Goal: Information Seeking & Learning: Check status

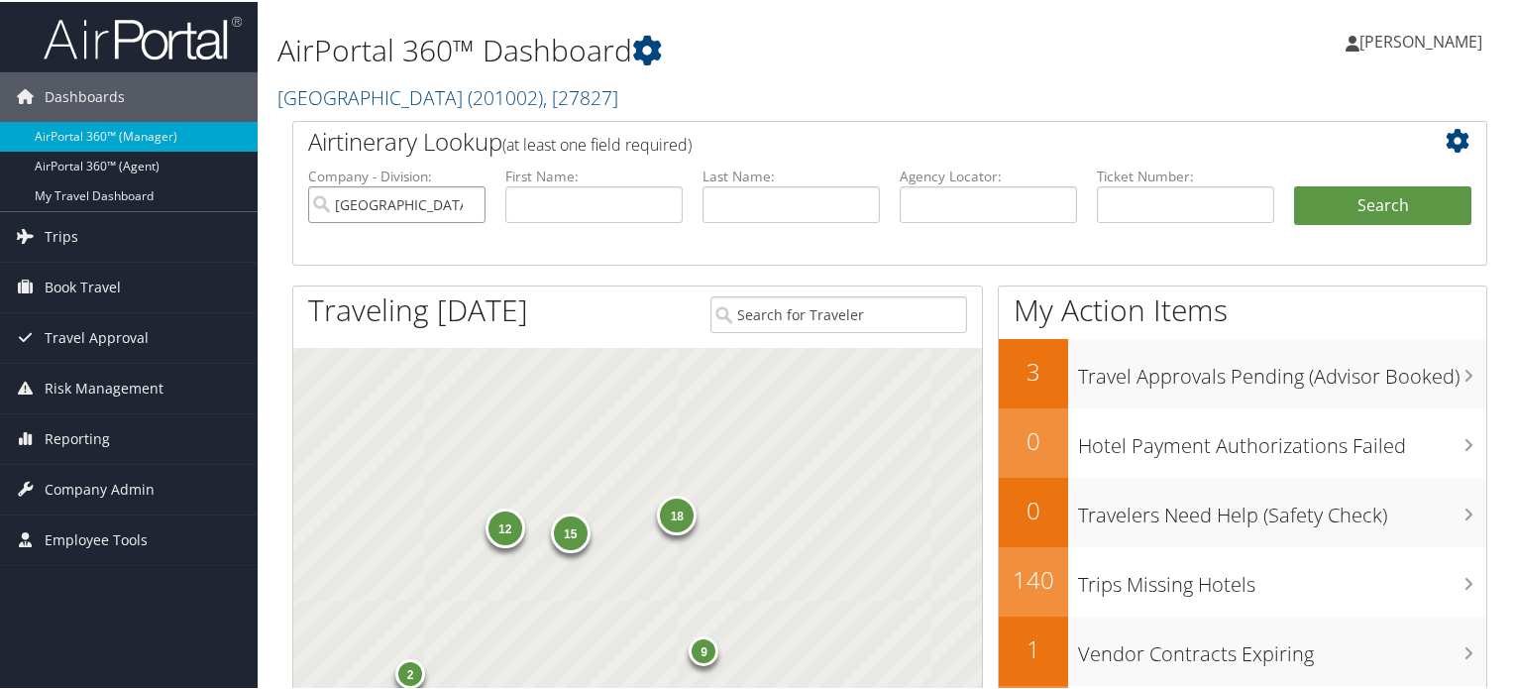
click at [460, 201] on input "Colgate University" at bounding box center [396, 202] width 177 height 37
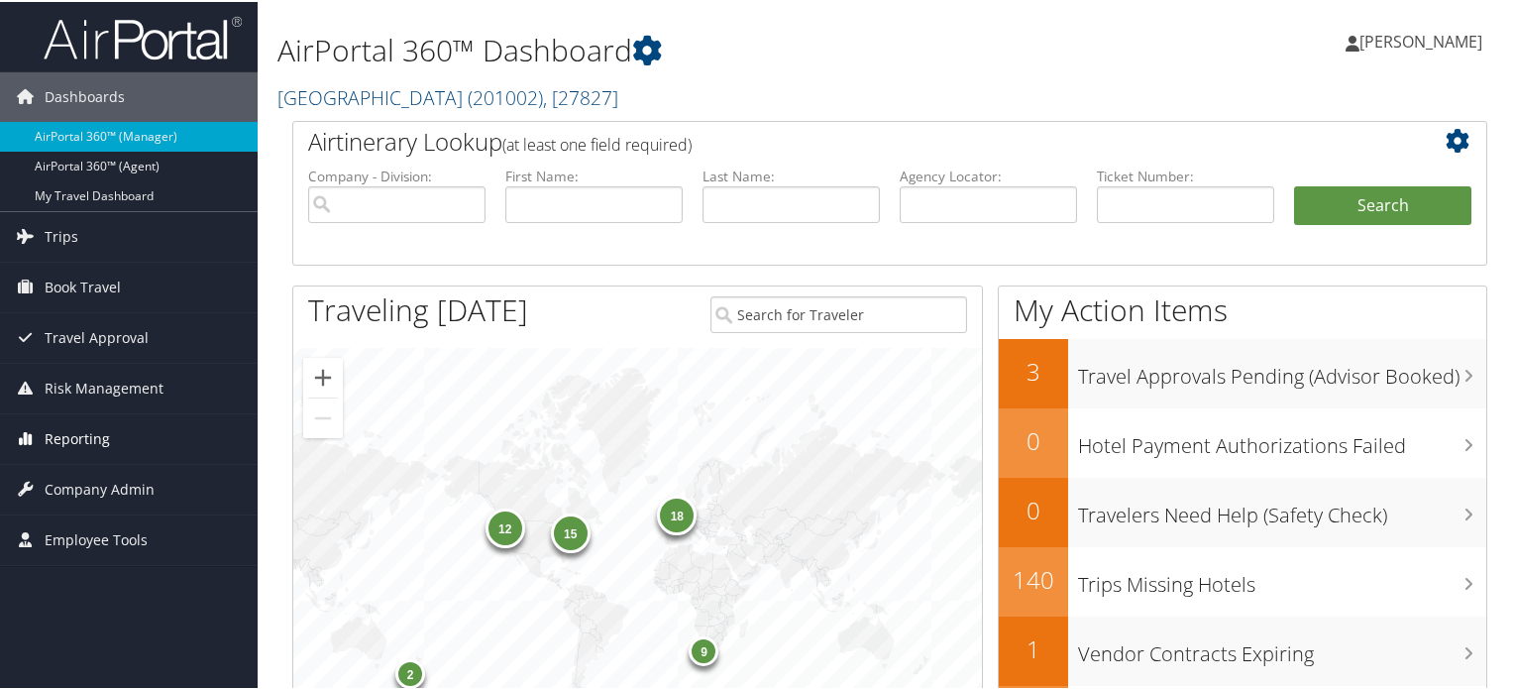
click at [85, 440] on span "Reporting" at bounding box center [77, 437] width 65 height 50
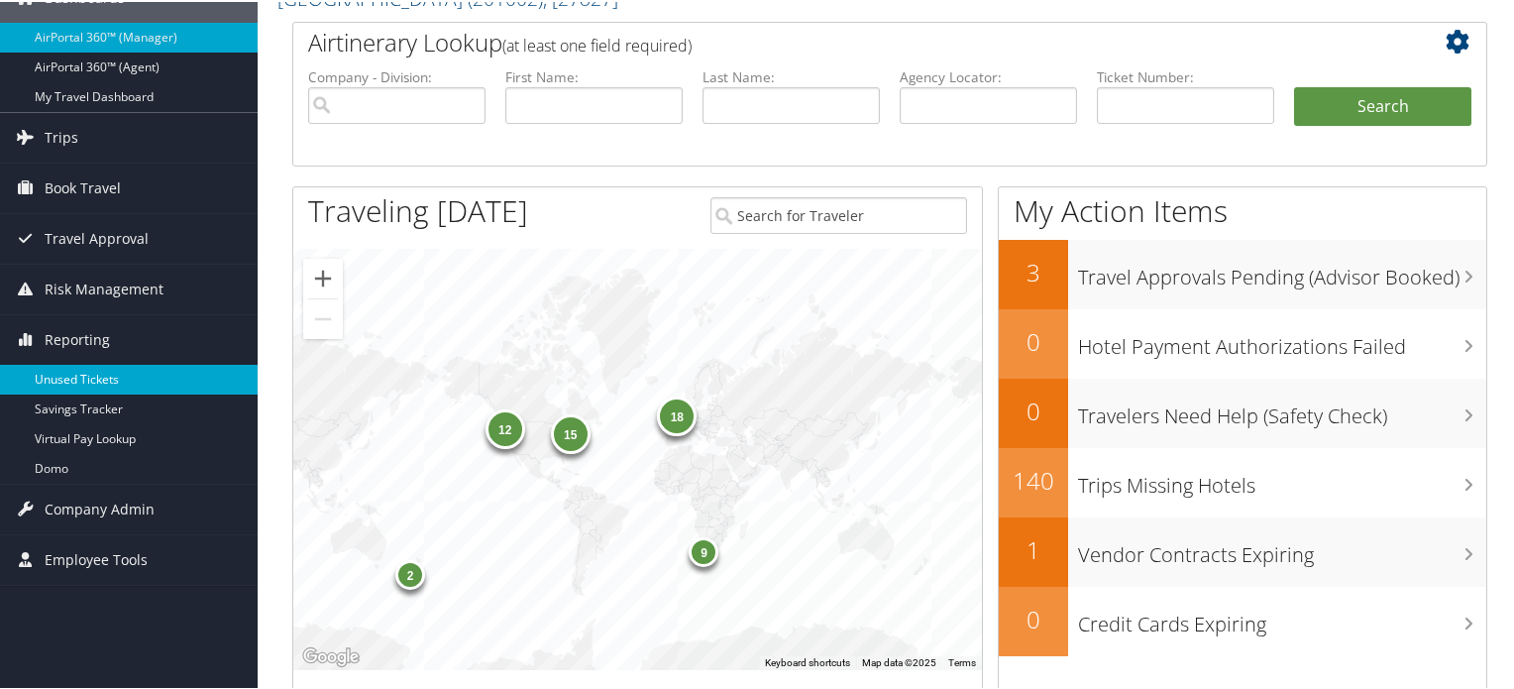
click at [105, 377] on link "Unused Tickets" at bounding box center [129, 378] width 258 height 30
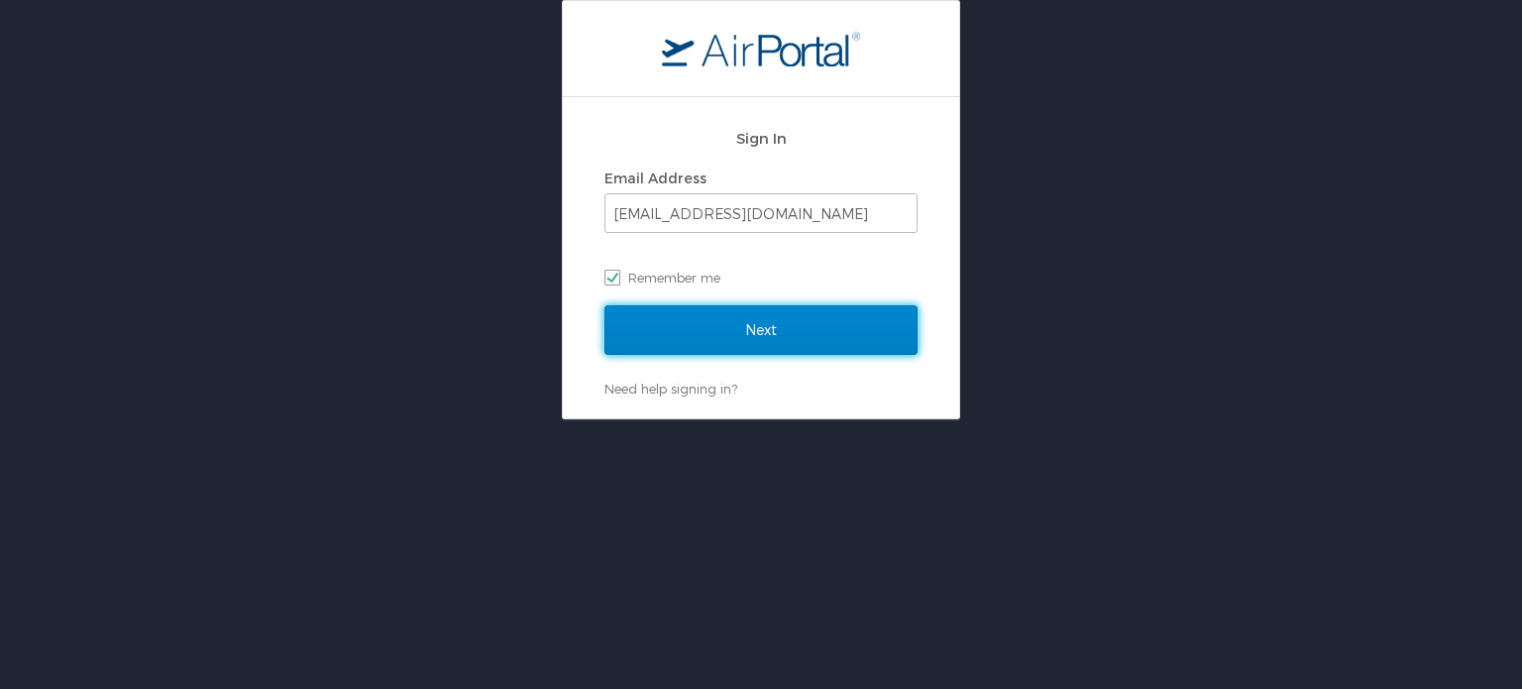
click at [727, 336] on input "Next" at bounding box center [760, 330] width 313 height 50
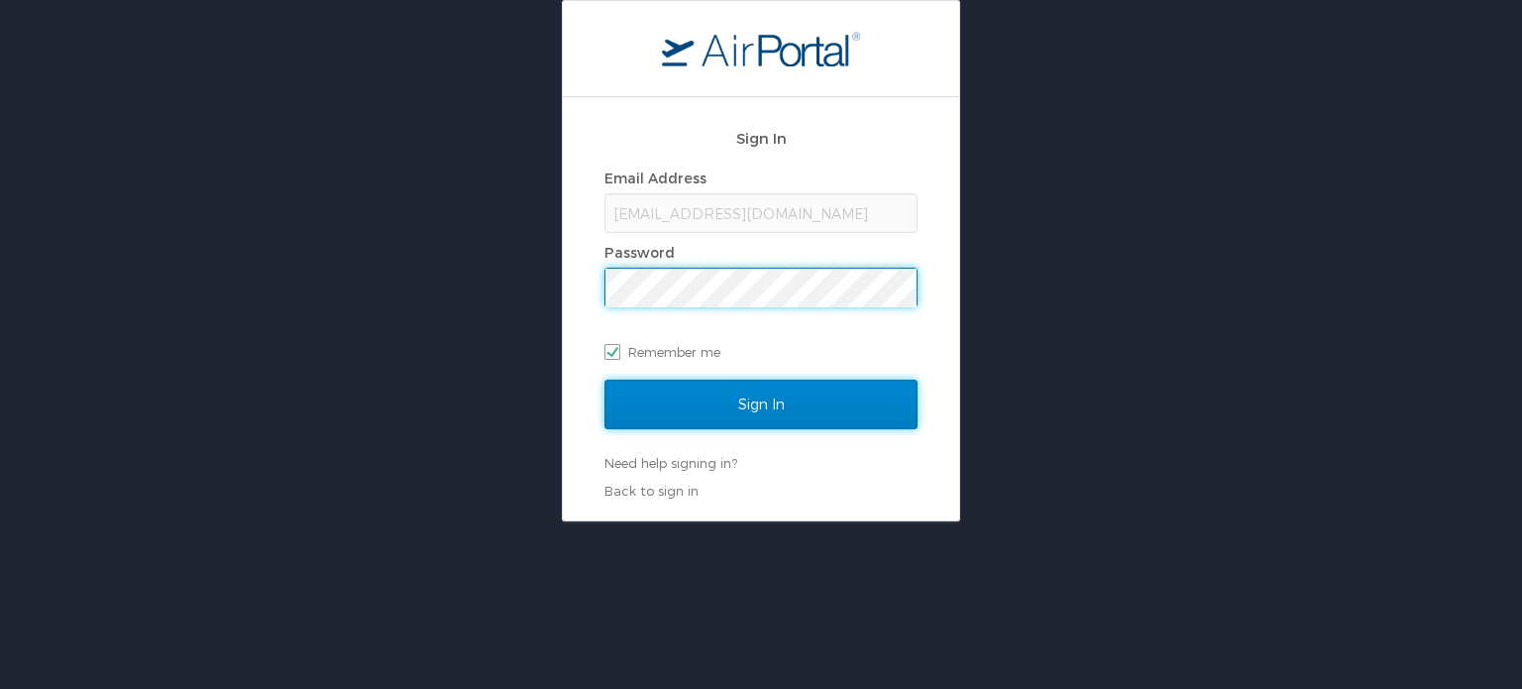
click at [719, 404] on input "Sign In" at bounding box center [760, 404] width 313 height 50
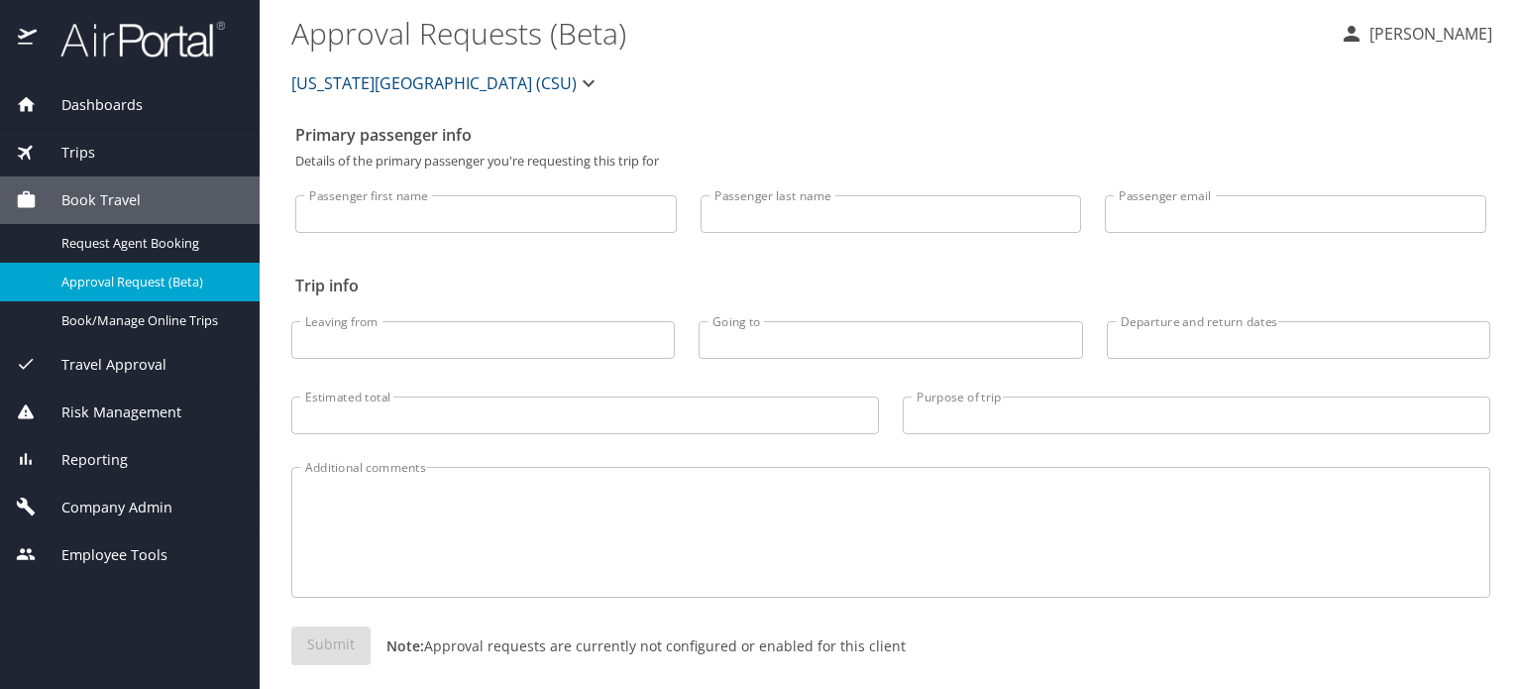
scroll to position [19, 0]
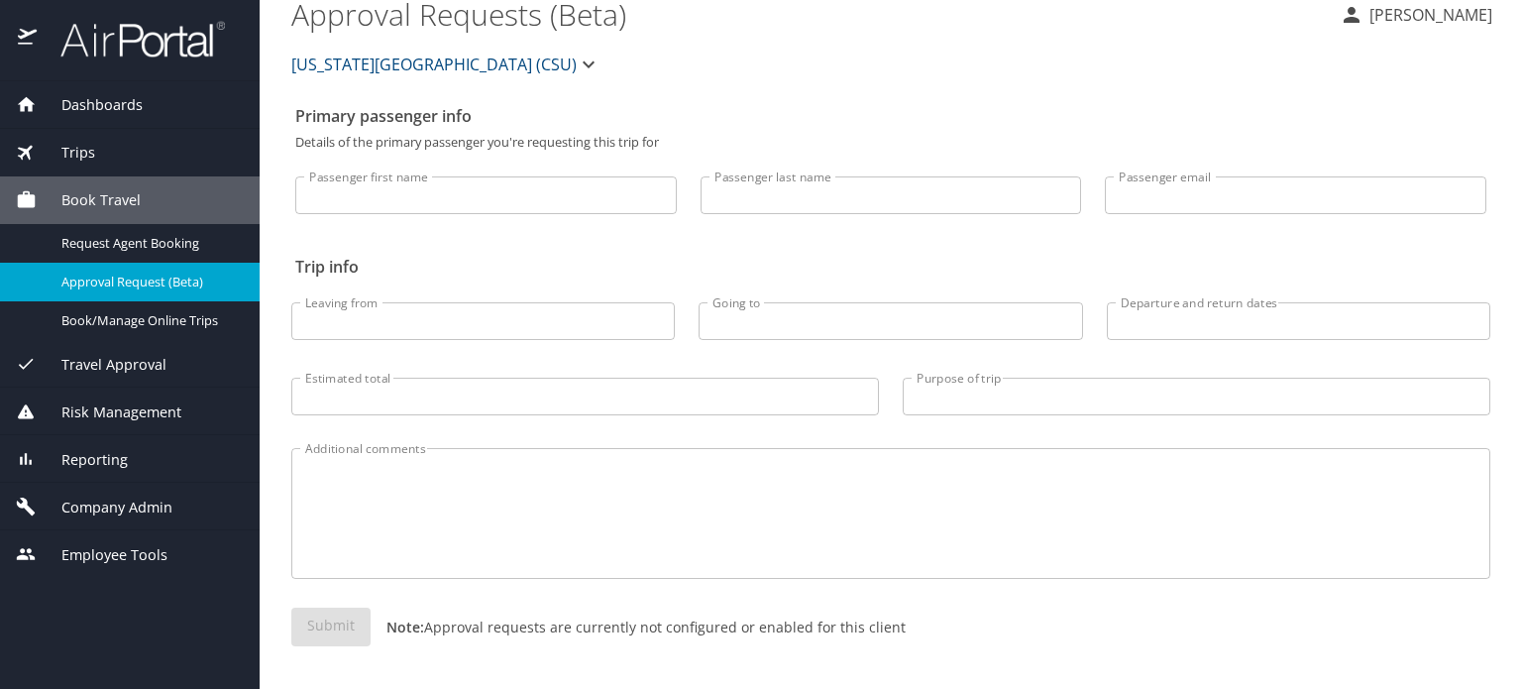
click at [103, 459] on span "Reporting" at bounding box center [82, 460] width 91 height 22
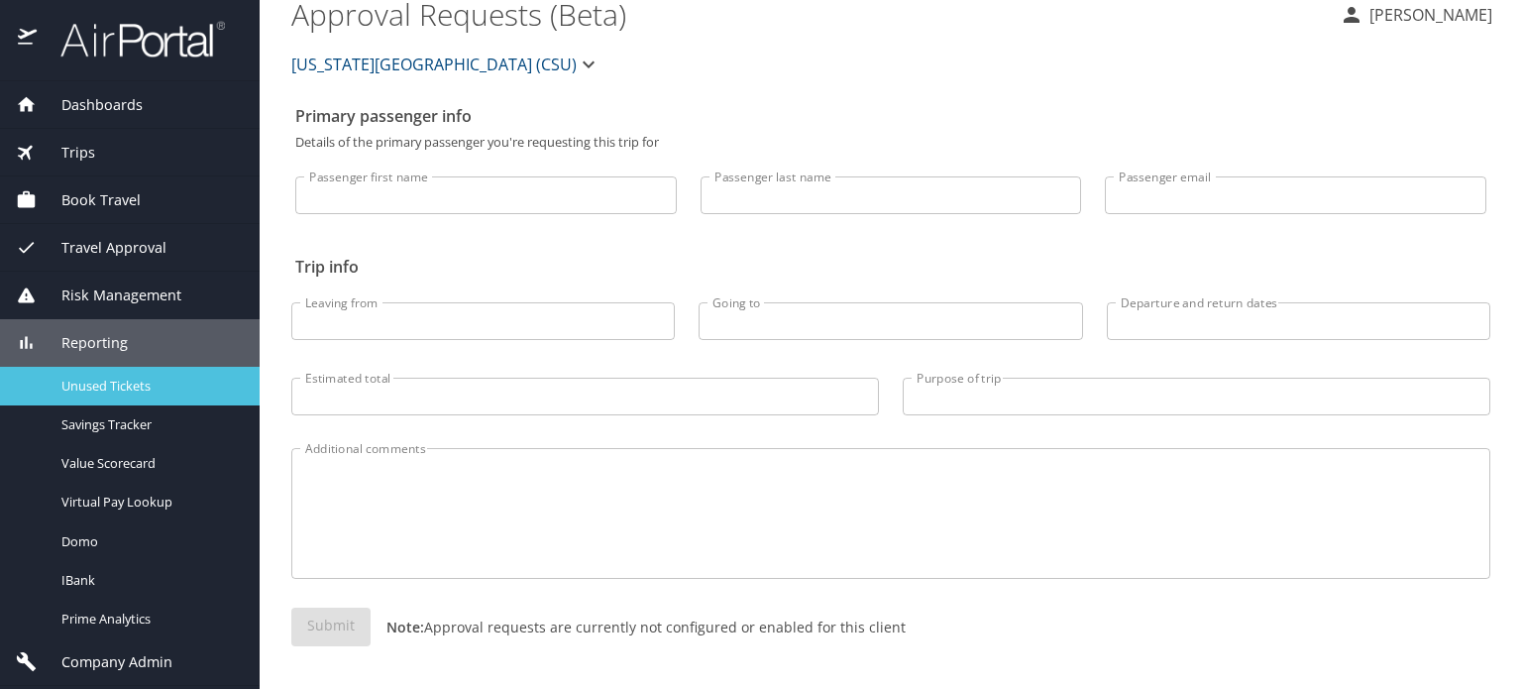
click at [103, 383] on span "Unused Tickets" at bounding box center [148, 385] width 174 height 19
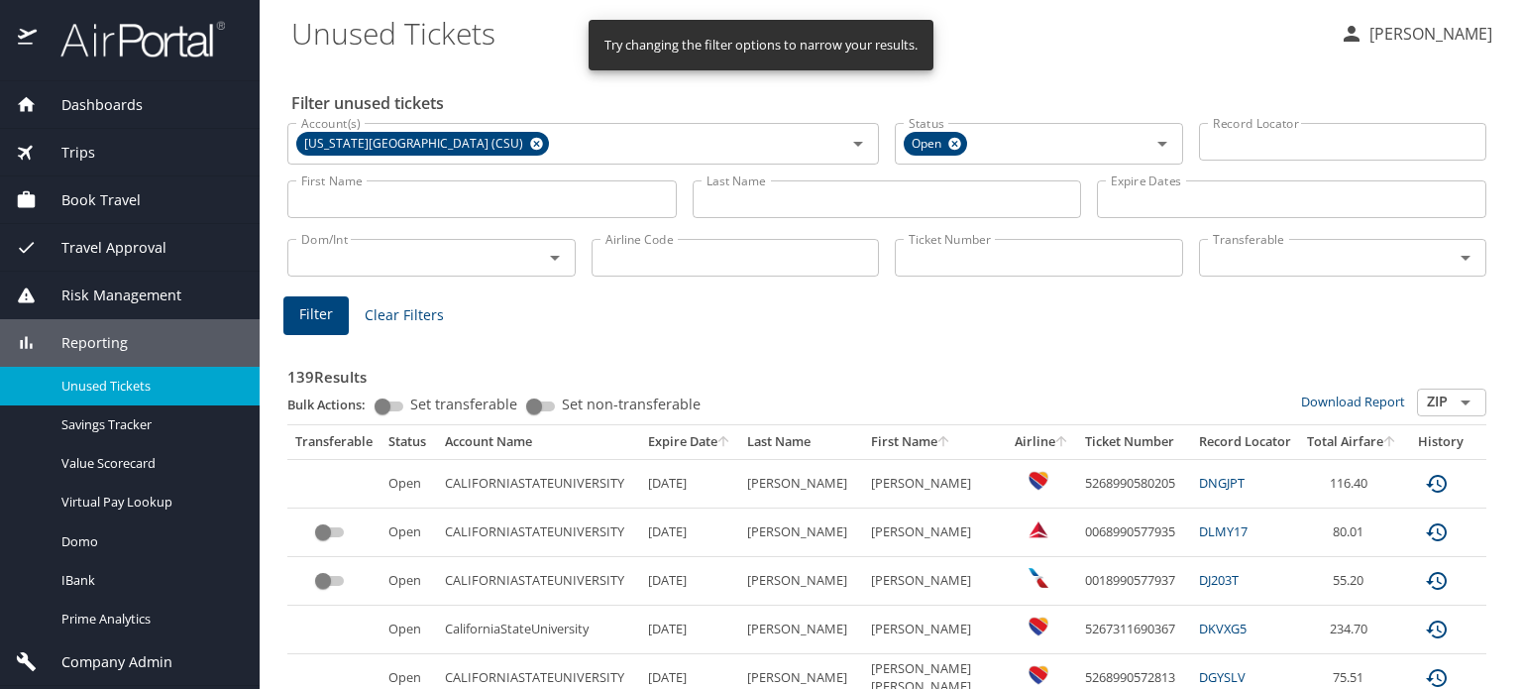
click at [951, 146] on icon at bounding box center [954, 144] width 13 height 13
click at [530, 142] on icon at bounding box center [536, 144] width 13 height 13
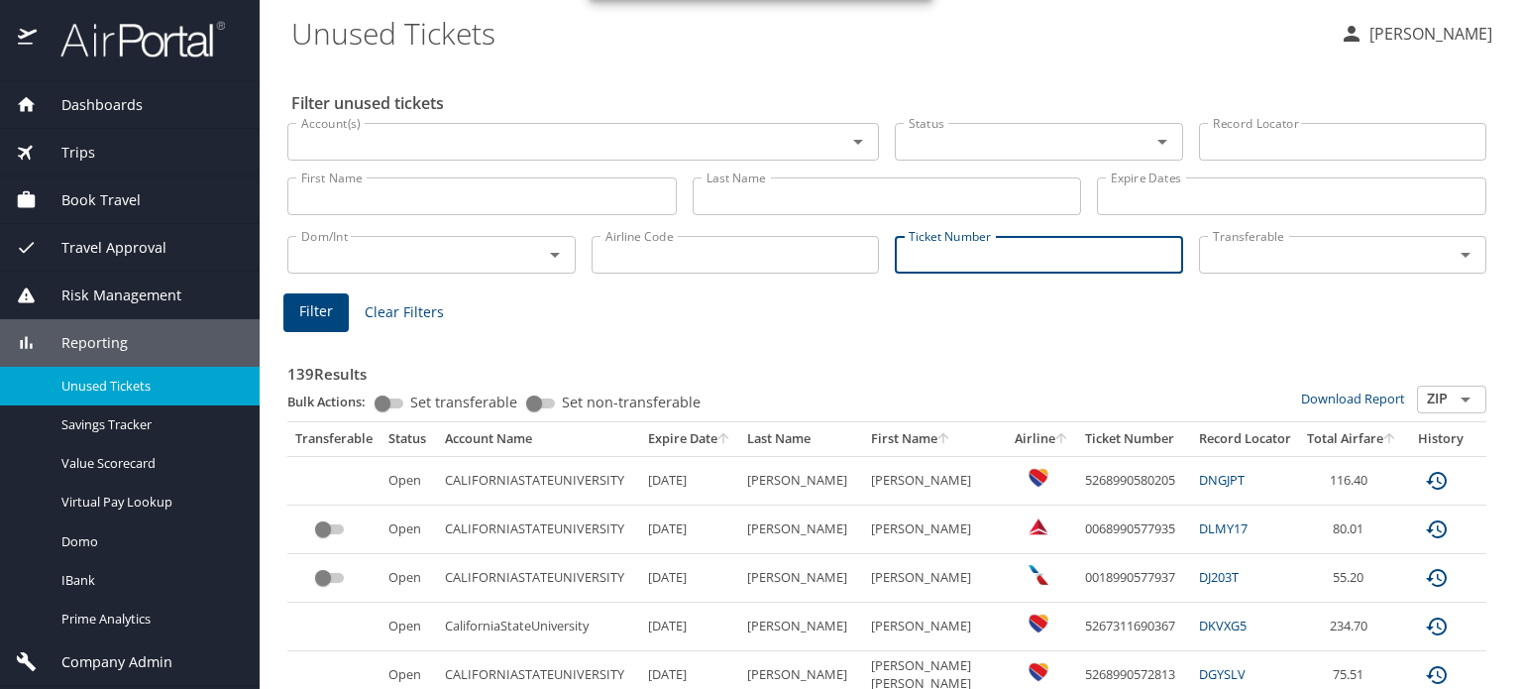
click at [971, 265] on input "Ticket Number" at bounding box center [1039, 255] width 288 height 38
paste input "0017307777037"
click at [296, 326] on button "Filter" at bounding box center [315, 312] width 65 height 39
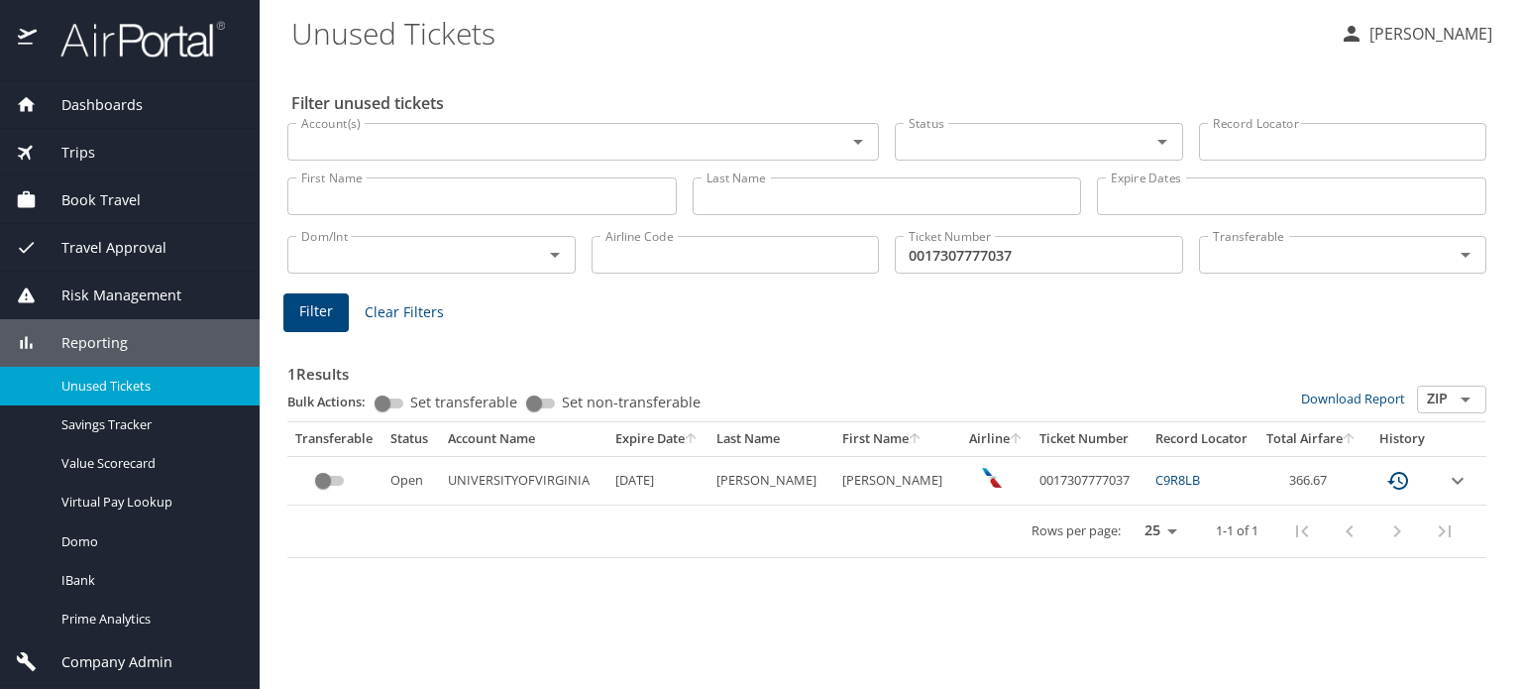
drag, startPoint x: 669, startPoint y: 332, endPoint x: 935, endPoint y: 276, distance: 272.2
click at [669, 332] on div "1 Results Bulk Actions: Set transferable Set non-transferable Download Report Z…" at bounding box center [886, 443] width 1215 height 246
click at [764, 481] on td "MCGILLOWAY" at bounding box center [771, 480] width 126 height 49
copy td "MCGILLOWAY"
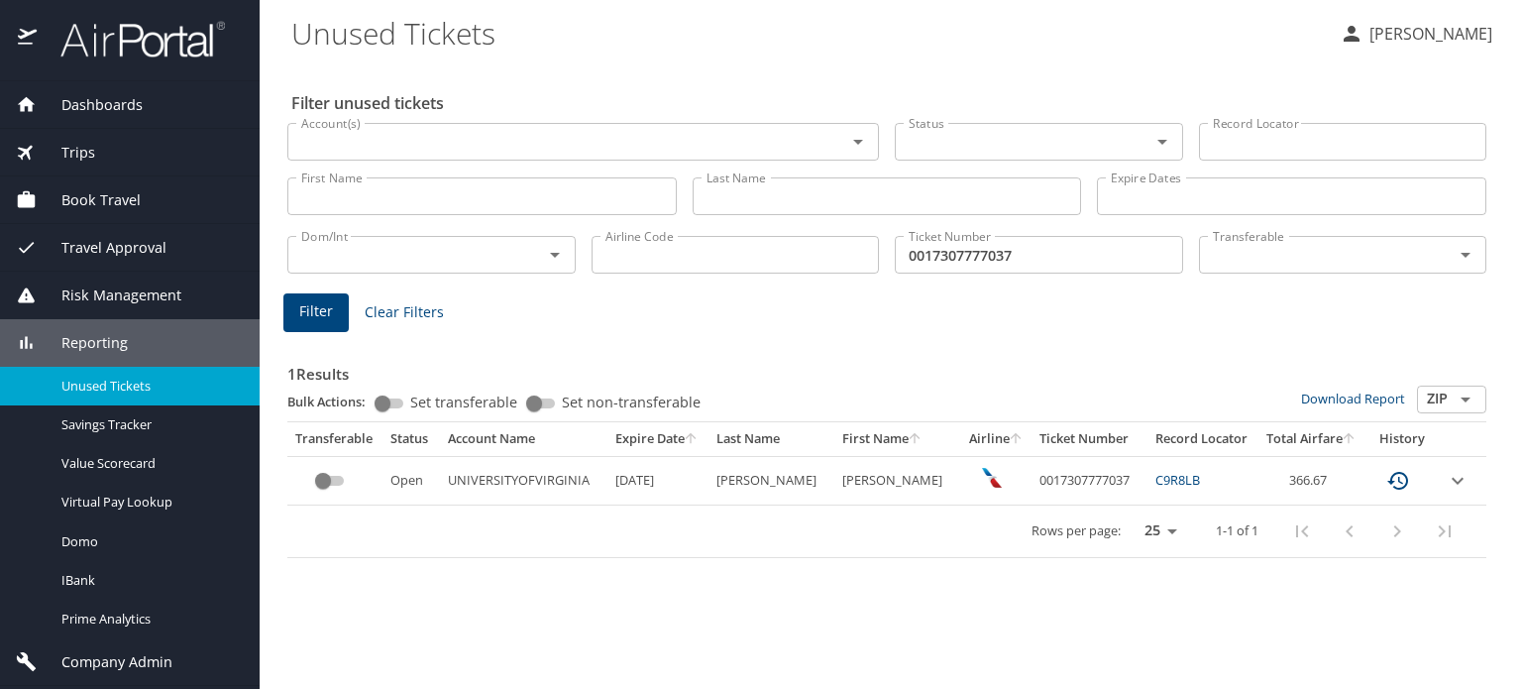
click at [852, 478] on RYAN "MAEVE RYAN" at bounding box center [897, 480] width 126 height 49
drag, startPoint x: 852, startPoint y: 478, endPoint x: 894, endPoint y: 476, distance: 41.7
click at [894, 476] on RYAN "MAEVE RYAN" at bounding box center [897, 480] width 126 height 49
copy RYAN "MAEVE RYAN"
click at [765, 470] on td "MCGILLOWAY" at bounding box center [771, 480] width 126 height 49
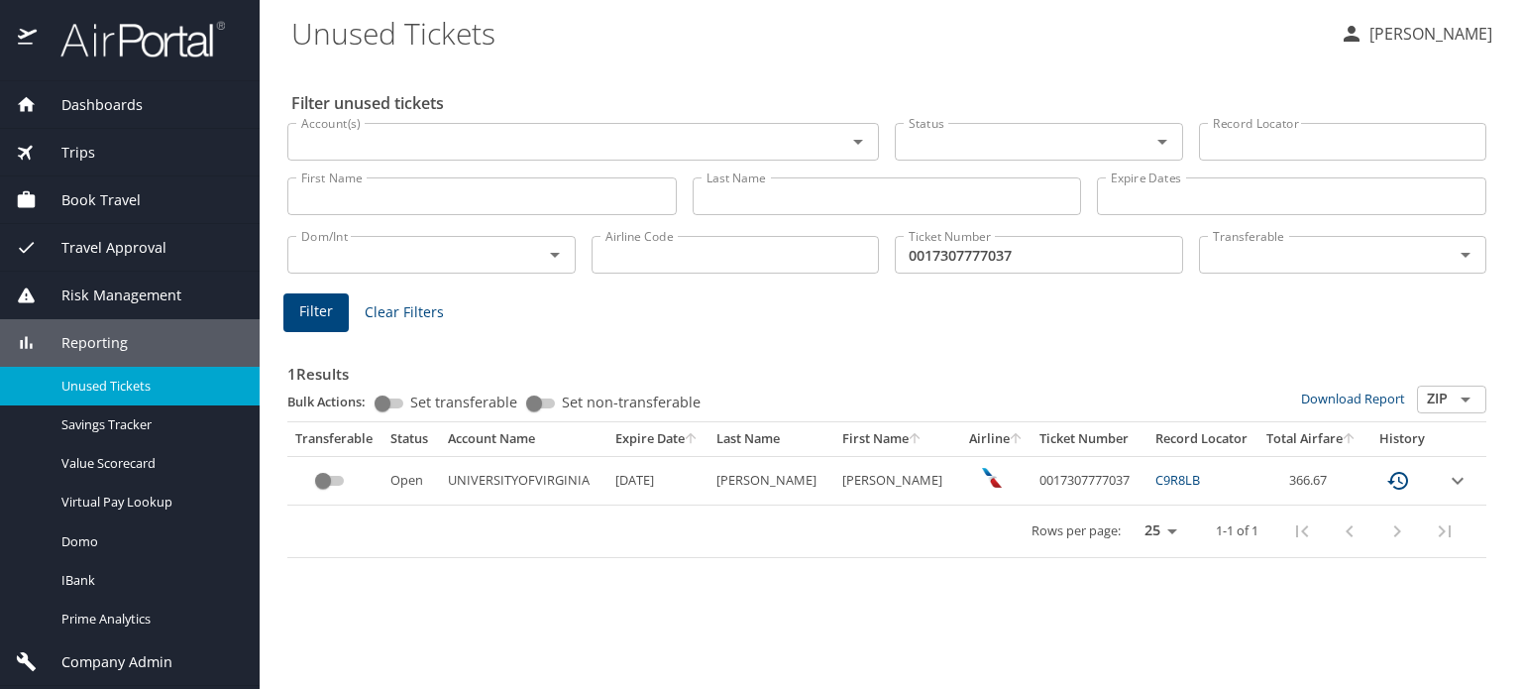
click at [765, 480] on td "MCGILLOWAY" at bounding box center [771, 480] width 126 height 49
copy td "MCGILLOWAY"
click at [684, 332] on div "1 Results Bulk Actions: Set transferable Set non-transferable Download Report Z…" at bounding box center [886, 443] width 1215 height 246
drag, startPoint x: 1038, startPoint y: 248, endPoint x: 776, endPoint y: 248, distance: 262.5
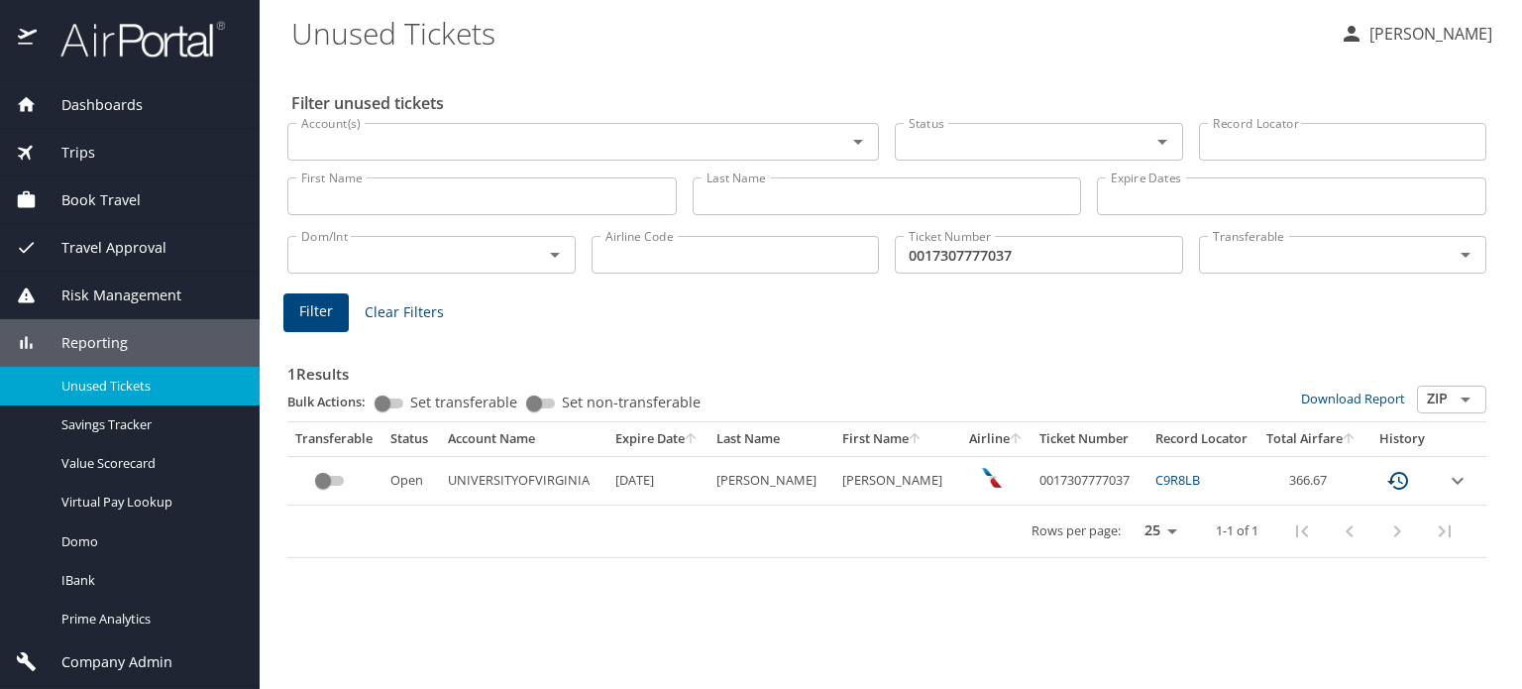
click at [776, 248] on div "Dom/Int Dom/Int Airline Code Airline Code Ticket Number 0017307777037 Ticket Nu…" at bounding box center [886, 252] width 1215 height 65
paste input "854330"
click at [325, 312] on span "Filter" at bounding box center [316, 311] width 34 height 25
click at [828, 482] on JAMES "JASON JAMES" at bounding box center [858, 480] width 135 height 49
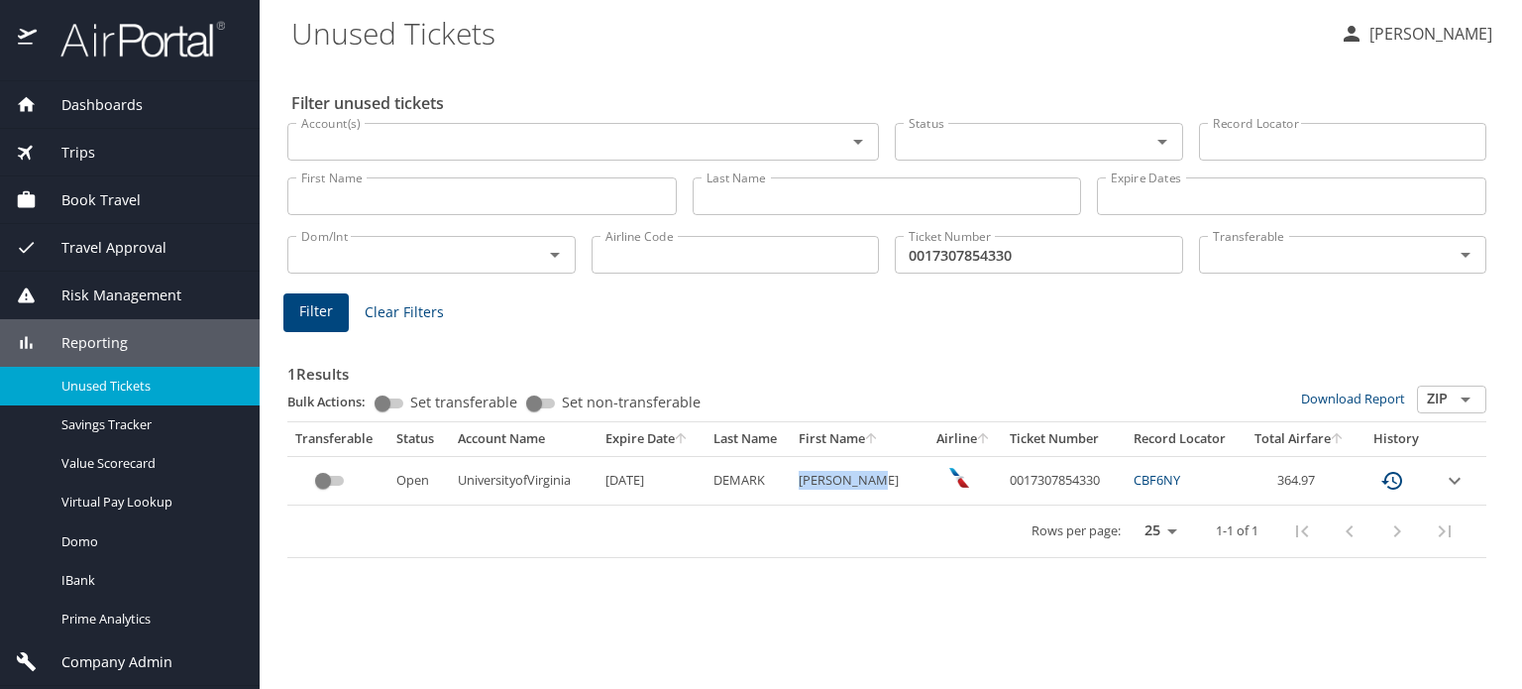
drag, startPoint x: 828, startPoint y: 482, endPoint x: 862, endPoint y: 478, distance: 34.0
click at [862, 478] on JAMES "JASON JAMES" at bounding box center [858, 480] width 135 height 49
copy JAMES "JASON JAMES"
click at [736, 483] on td "DEMARK" at bounding box center [748, 480] width 86 height 49
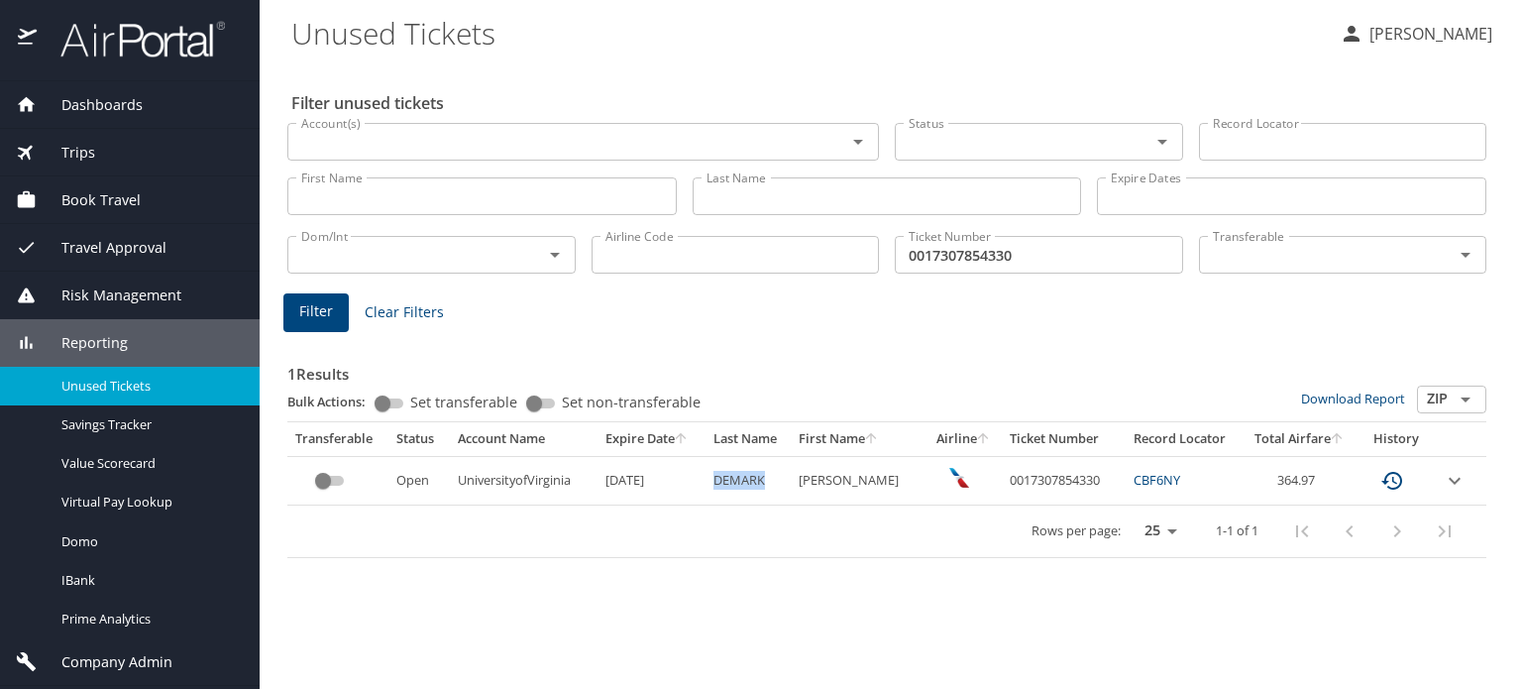
copy td "DEMARK"
click at [1288, 473] on td "364.97" at bounding box center [1299, 480] width 115 height 49
copy td "364.97"
drag, startPoint x: 636, startPoint y: 324, endPoint x: 1072, endPoint y: 262, distance: 440.3
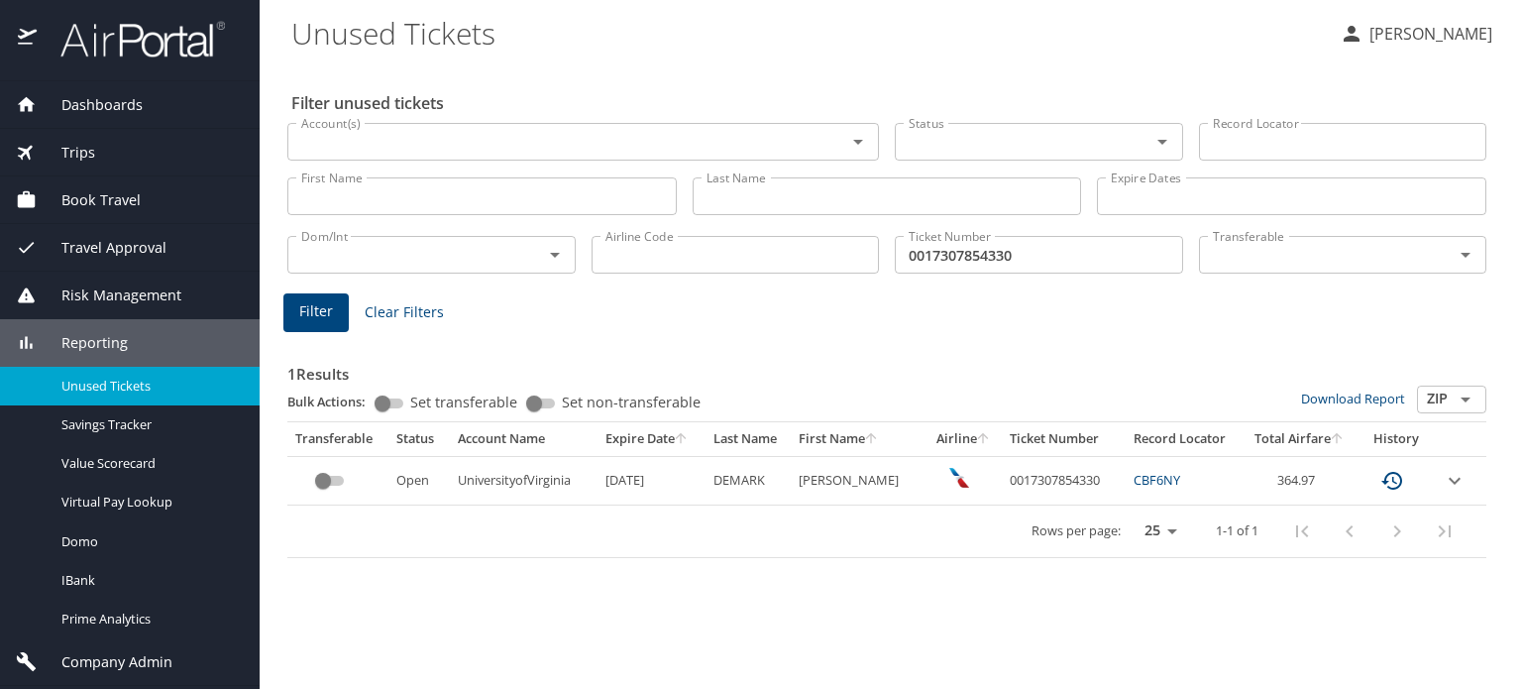
click at [637, 324] on div "1 Results Bulk Actions: Set transferable Set non-transferable Download Report Z…" at bounding box center [886, 443] width 1215 height 246
drag, startPoint x: 1074, startPoint y: 262, endPoint x: 626, endPoint y: 261, distance: 447.8
click at [626, 261] on div "Dom/Int Dom/Int Airline Code Airline Code Ticket Number 0017307854330 Ticket Nu…" at bounding box center [886, 252] width 1215 height 65
paste input "777037"
type input "0017307777037"
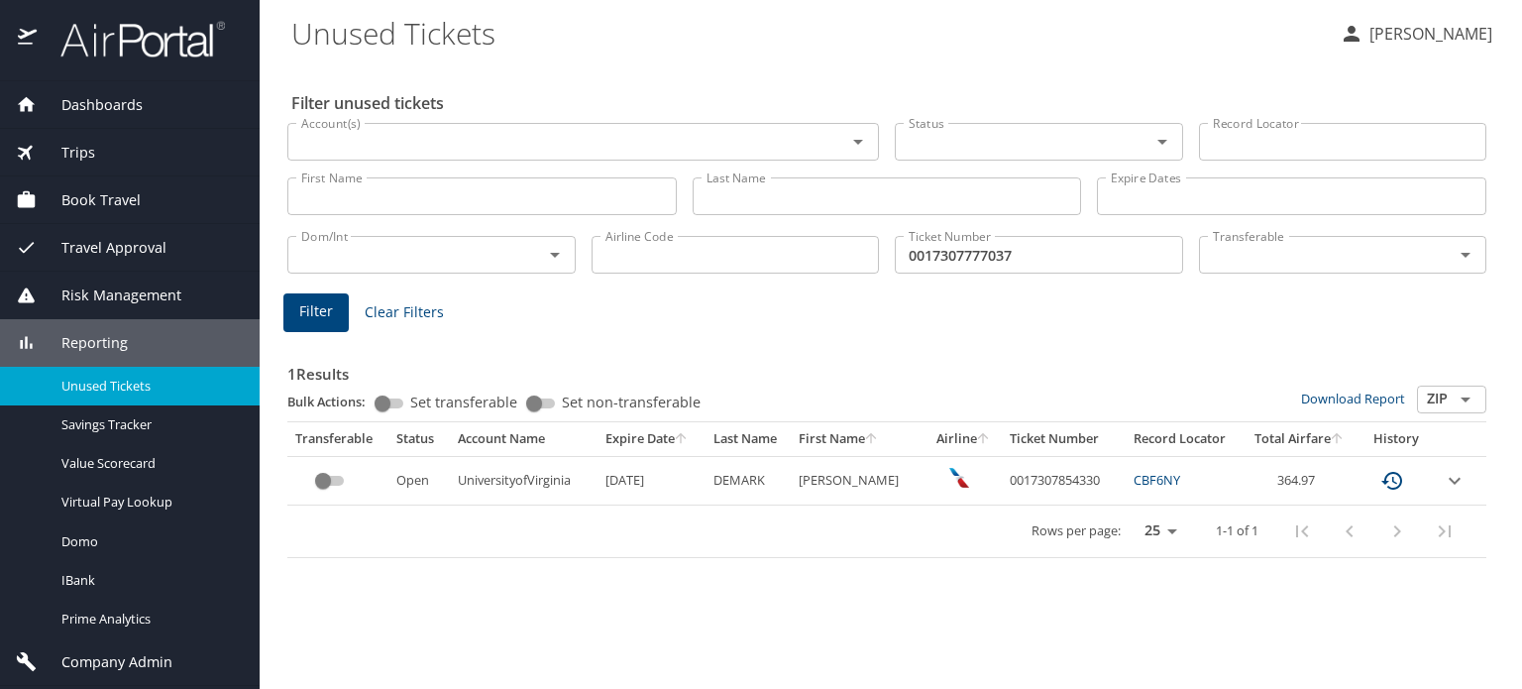
click at [822, 286] on div "Filter unused tickets Account(s) Account(s) Status Status Record Locator Record…" at bounding box center [890, 375] width 1199 height 625
click at [309, 306] on span "Filter" at bounding box center [316, 311] width 34 height 25
click at [1292, 482] on td "366.67" at bounding box center [1311, 480] width 108 height 49
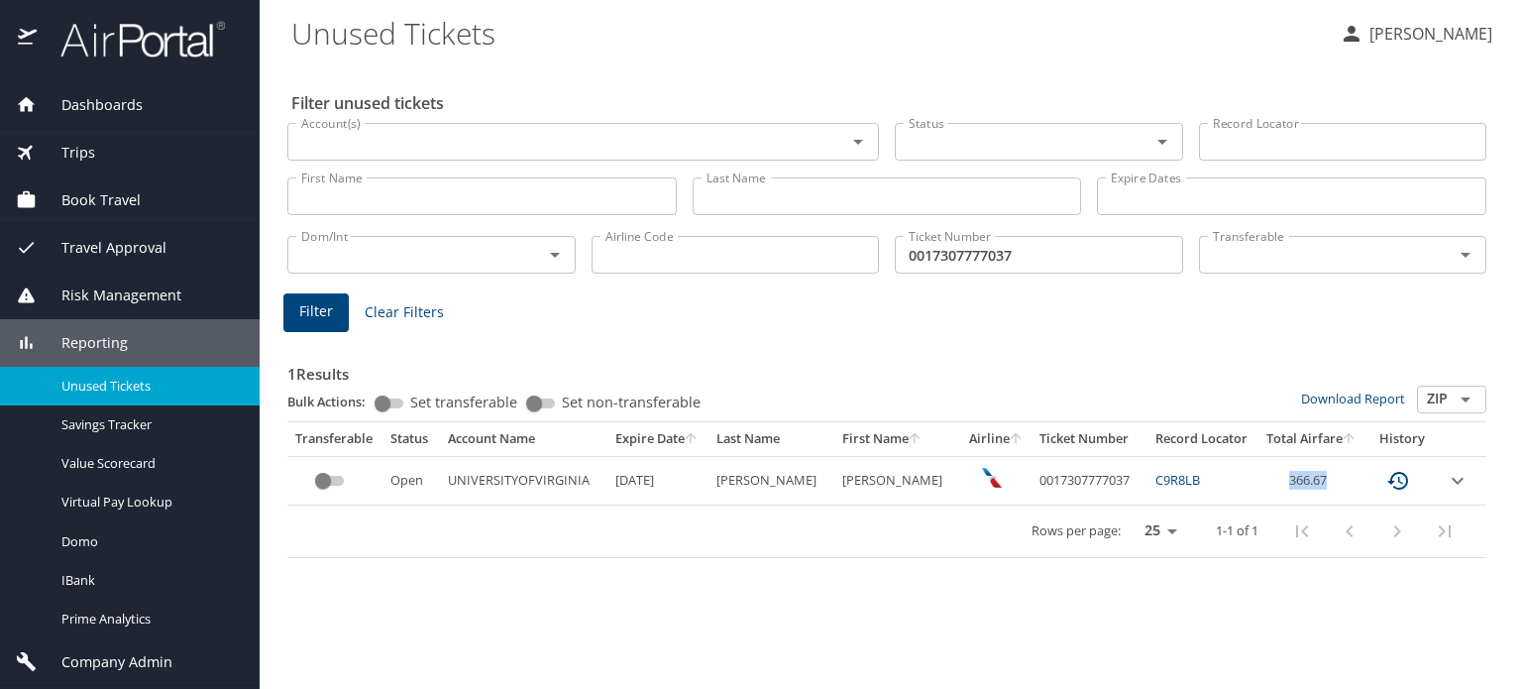
click at [1292, 482] on td "366.67" at bounding box center [1311, 480] width 108 height 49
copy td "366.67"
click at [1027, 336] on div "1 Results Bulk Actions: Set transferable Set non-transferable Download Report Z…" at bounding box center [886, 447] width 1199 height 222
click at [728, 317] on div "Filter Clear Filters" at bounding box center [886, 312] width 1207 height 39
click at [883, 596] on div "Filter unused tickets Account(s) Account(s) Status Status Record Locator Record…" at bounding box center [890, 375] width 1199 height 625
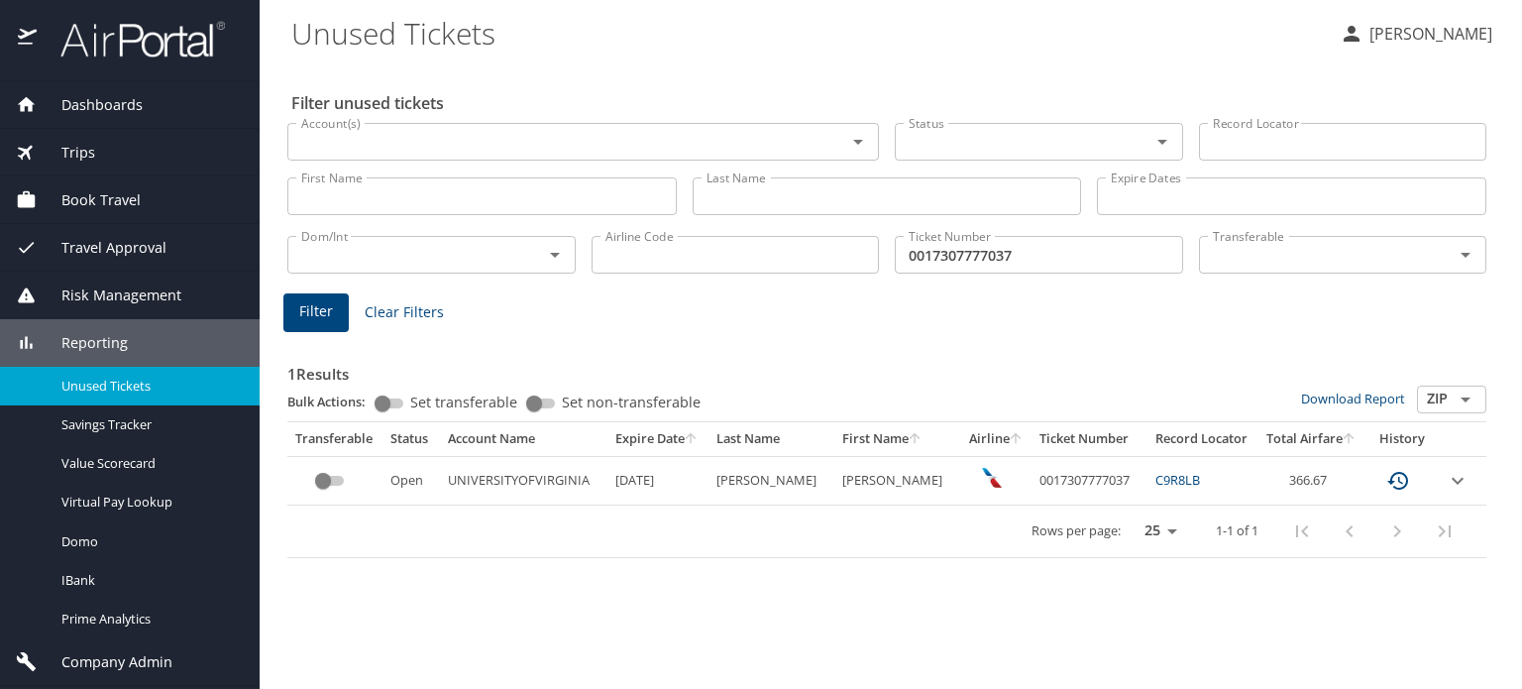
drag, startPoint x: 135, startPoint y: 95, endPoint x: 143, endPoint y: 154, distance: 59.0
click at [135, 95] on span "Dashboards" at bounding box center [90, 105] width 106 height 22
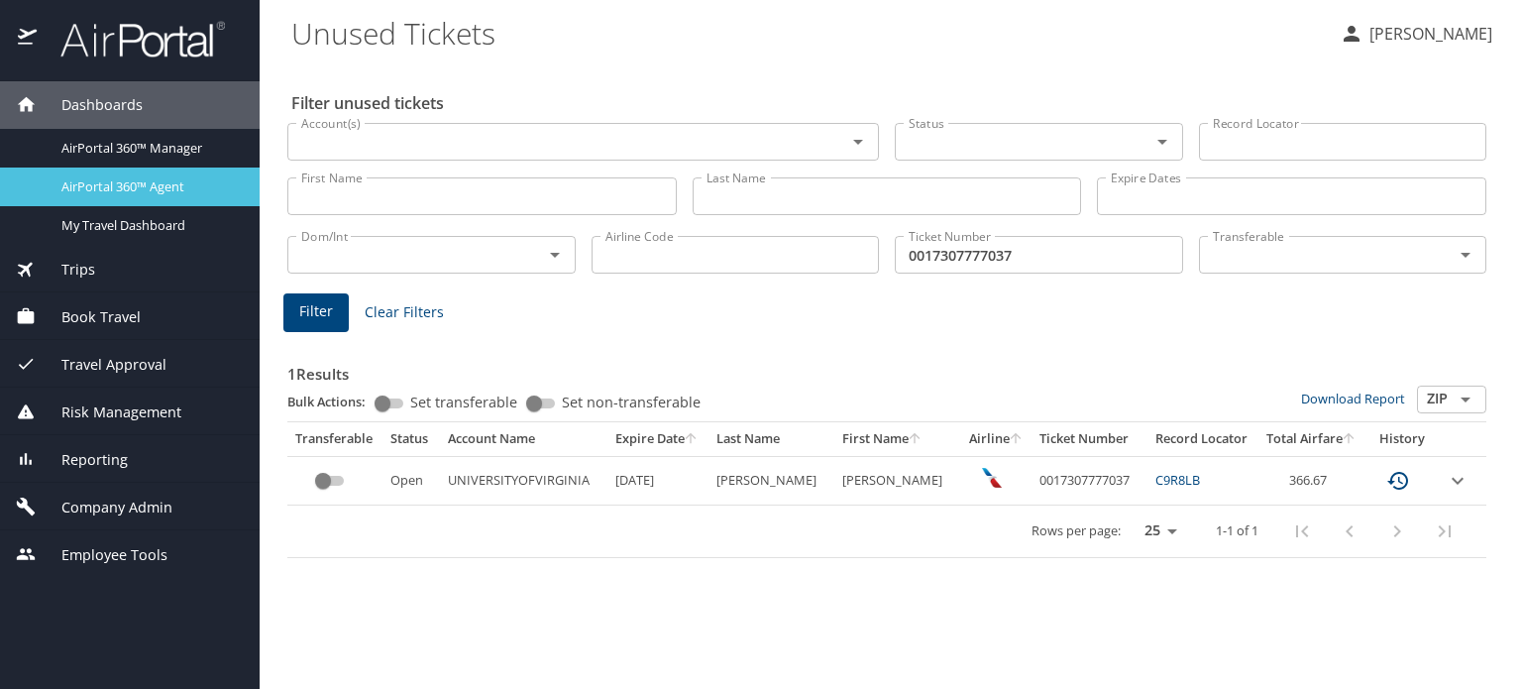
click at [119, 181] on span "AirPortal 360™ Agent" at bounding box center [148, 186] width 174 height 19
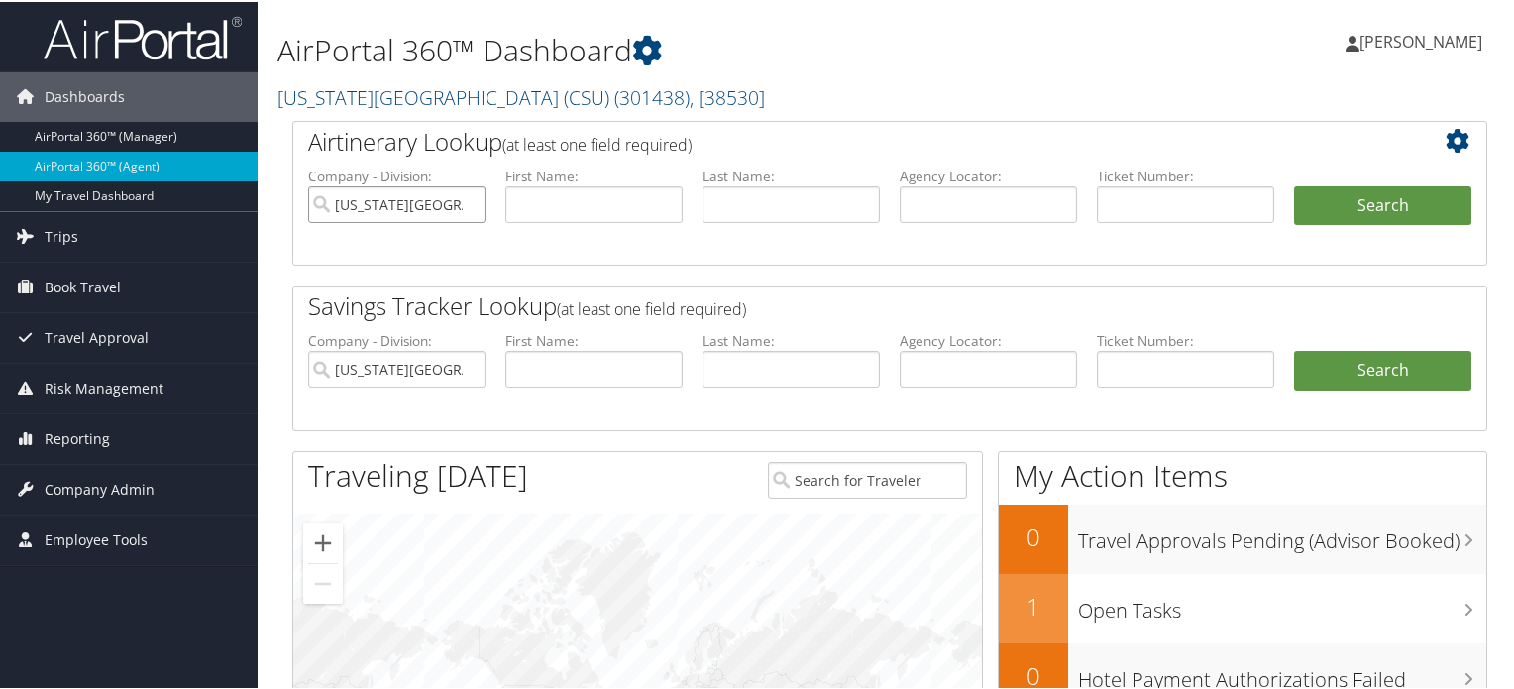
drag, startPoint x: 464, startPoint y: 201, endPoint x: 473, endPoint y: 268, distance: 68.0
click at [467, 201] on input "California State University (CSU)" at bounding box center [396, 202] width 177 height 37
click at [468, 365] on input "California State University (CSU)" at bounding box center [396, 367] width 177 height 37
click at [1000, 217] on input "text" at bounding box center [988, 202] width 177 height 37
click at [951, 207] on input "text" at bounding box center [988, 202] width 177 height 37
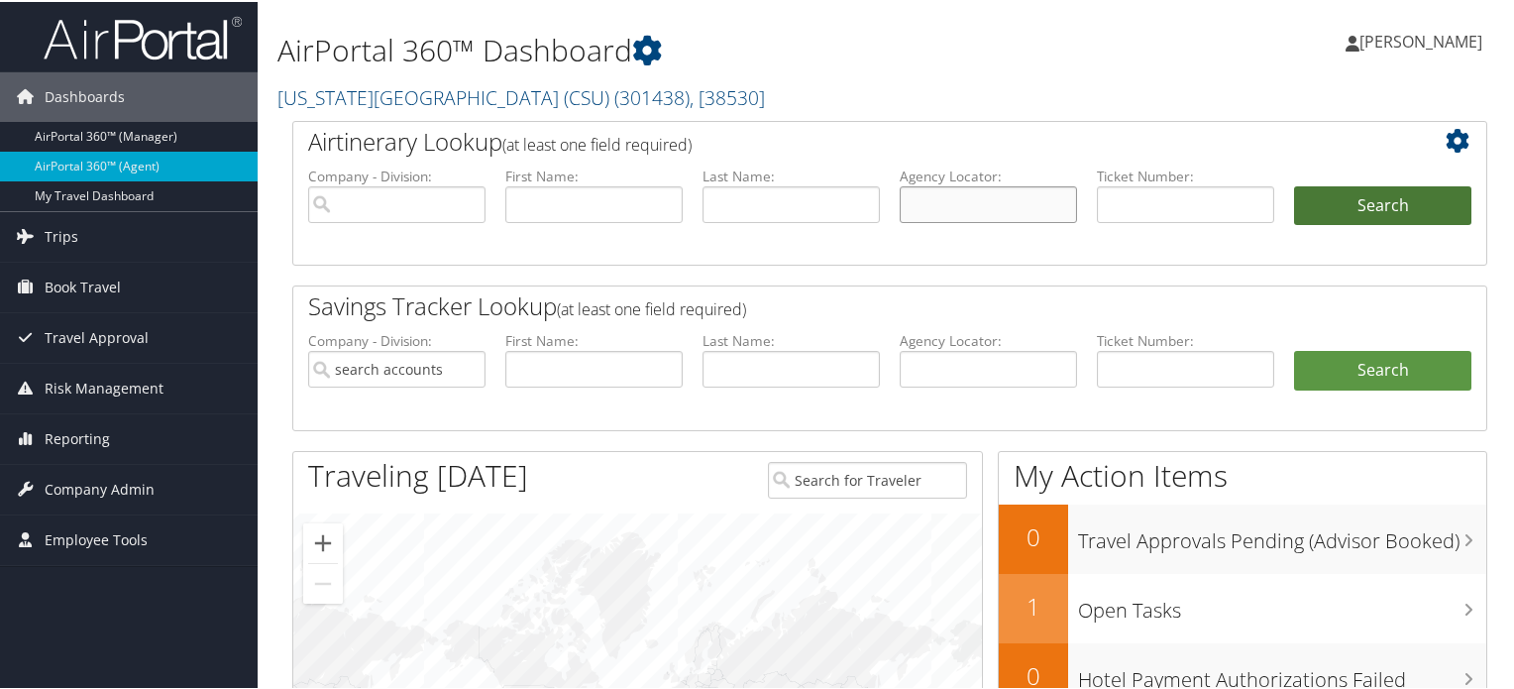
paste input "DQ9YJS"
type input "DQ9YJS"
click at [1403, 209] on button "Search" at bounding box center [1382, 204] width 177 height 40
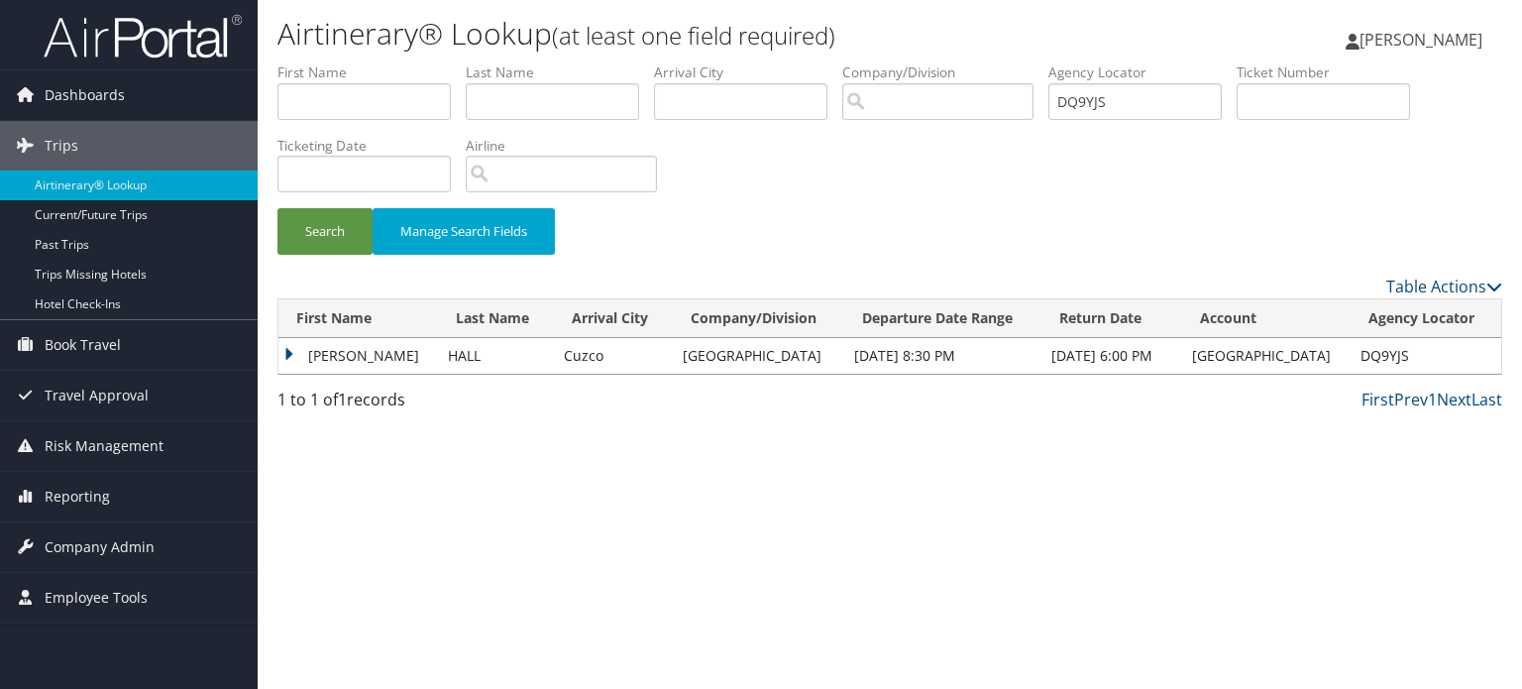
click at [852, 637] on div "Airtinerary® Lookup (at least one field required) [PERSON_NAME] [PERSON_NAME] M…" at bounding box center [890, 344] width 1264 height 689
click at [292, 348] on td "[PERSON_NAME]" at bounding box center [357, 356] width 159 height 36
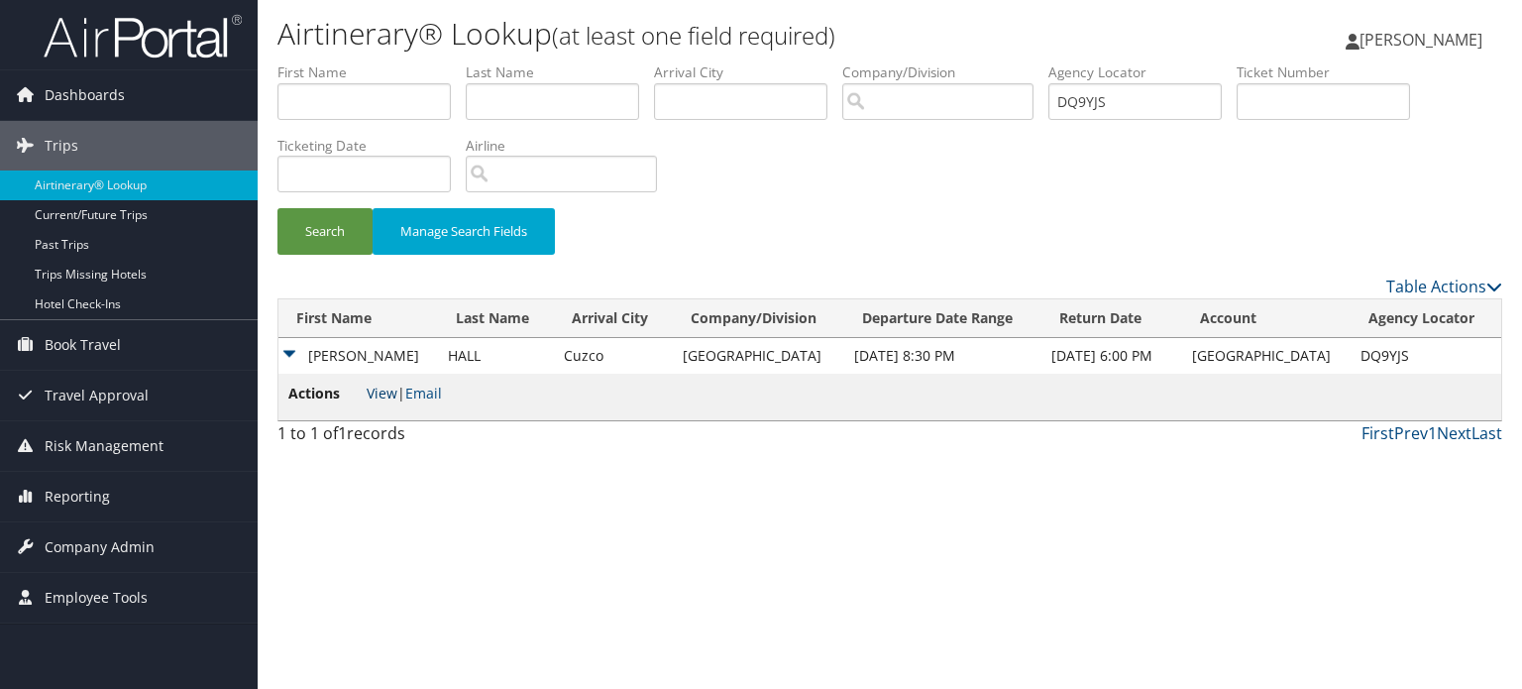
click at [379, 392] on link "View" at bounding box center [382, 392] width 31 height 19
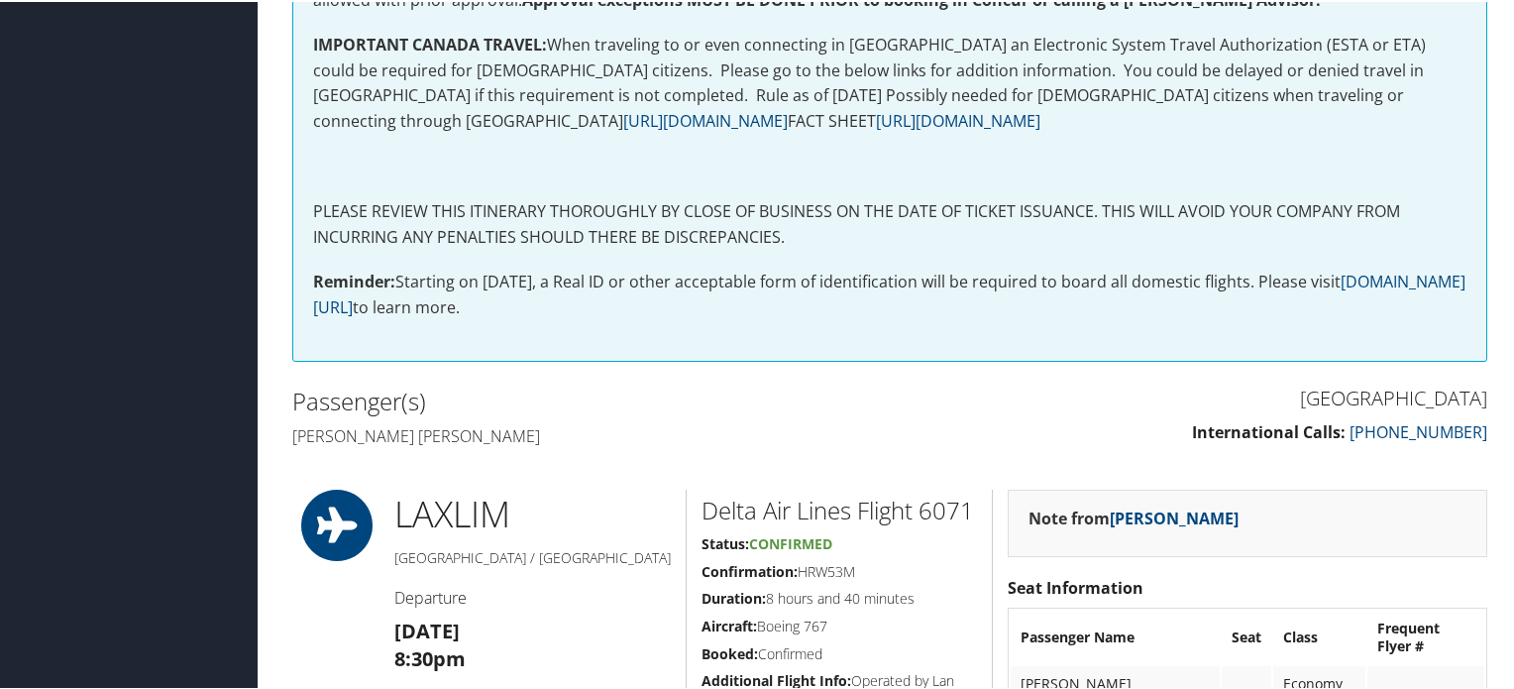
scroll to position [693, 0]
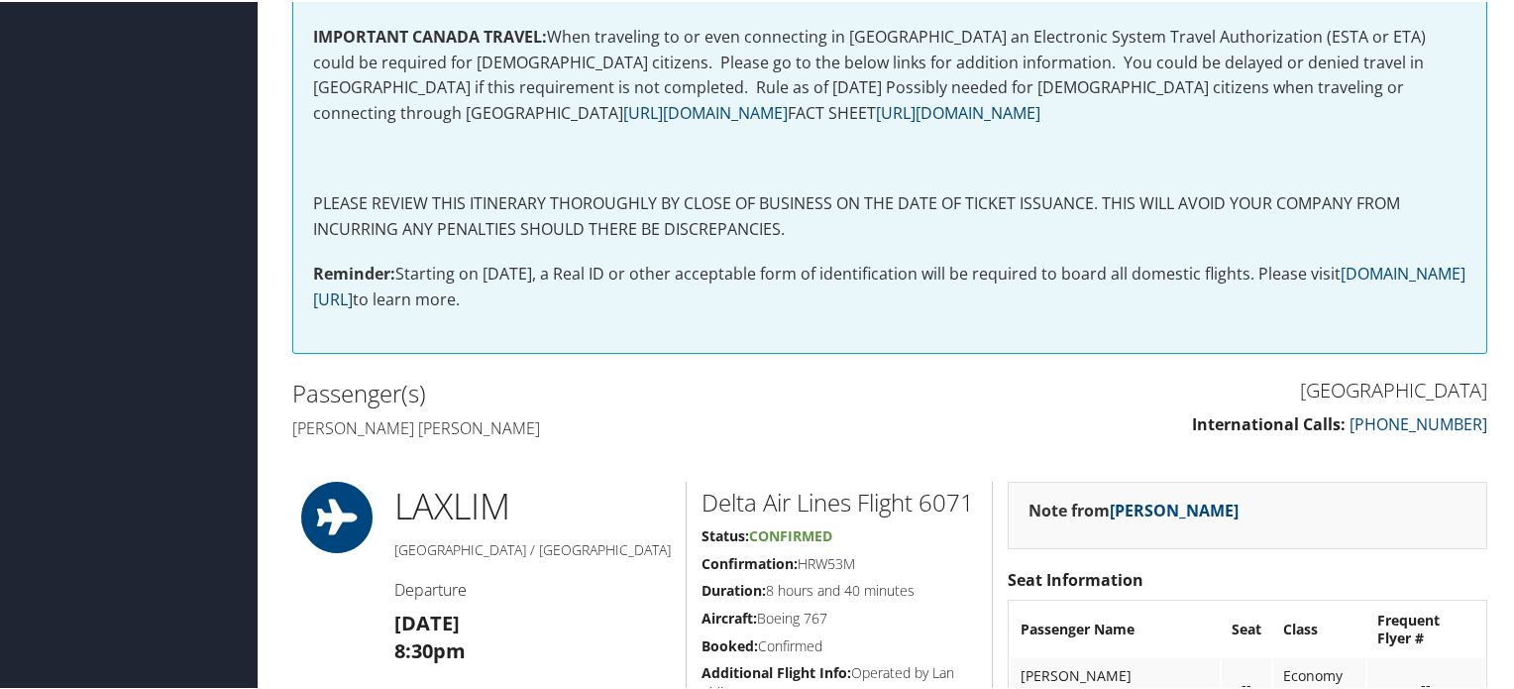
click at [313, 437] on h4 "Wyatt dean Hall" at bounding box center [583, 426] width 583 height 22
drag, startPoint x: 313, startPoint y: 448, endPoint x: 467, endPoint y: 450, distance: 153.6
click at [440, 437] on h4 "Wyatt dean Hall" at bounding box center [583, 426] width 583 height 22
copy div "Wyatt dean Hall"
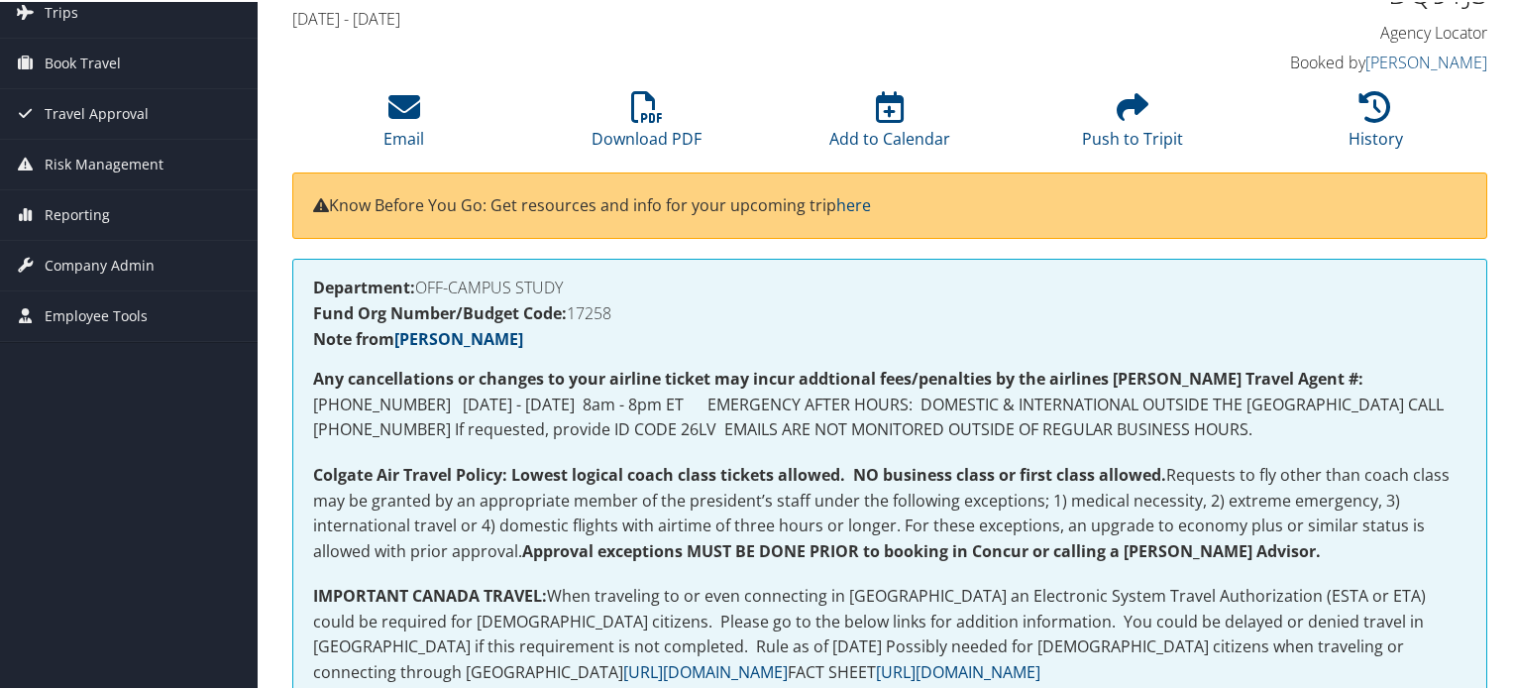
scroll to position [99, 0]
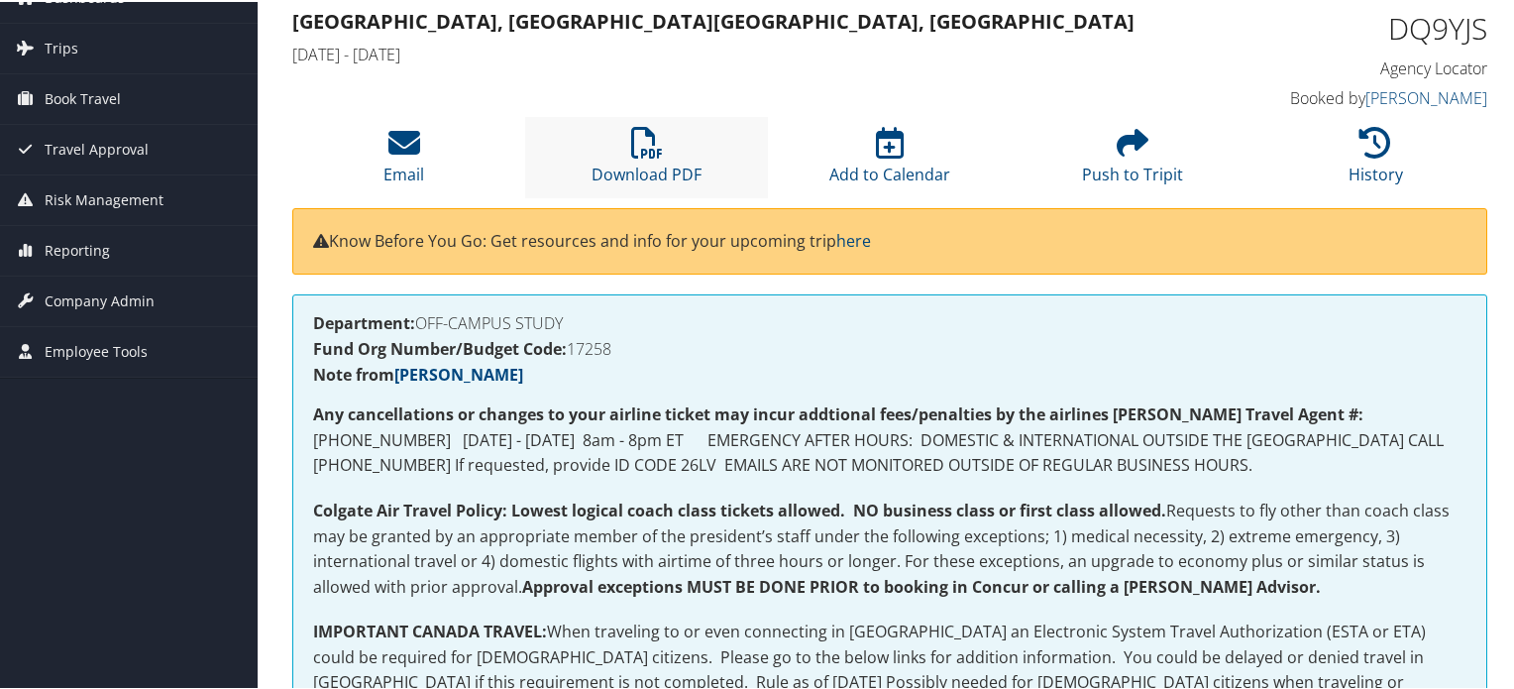
click at [672, 152] on li "Download PDF" at bounding box center [646, 155] width 243 height 80
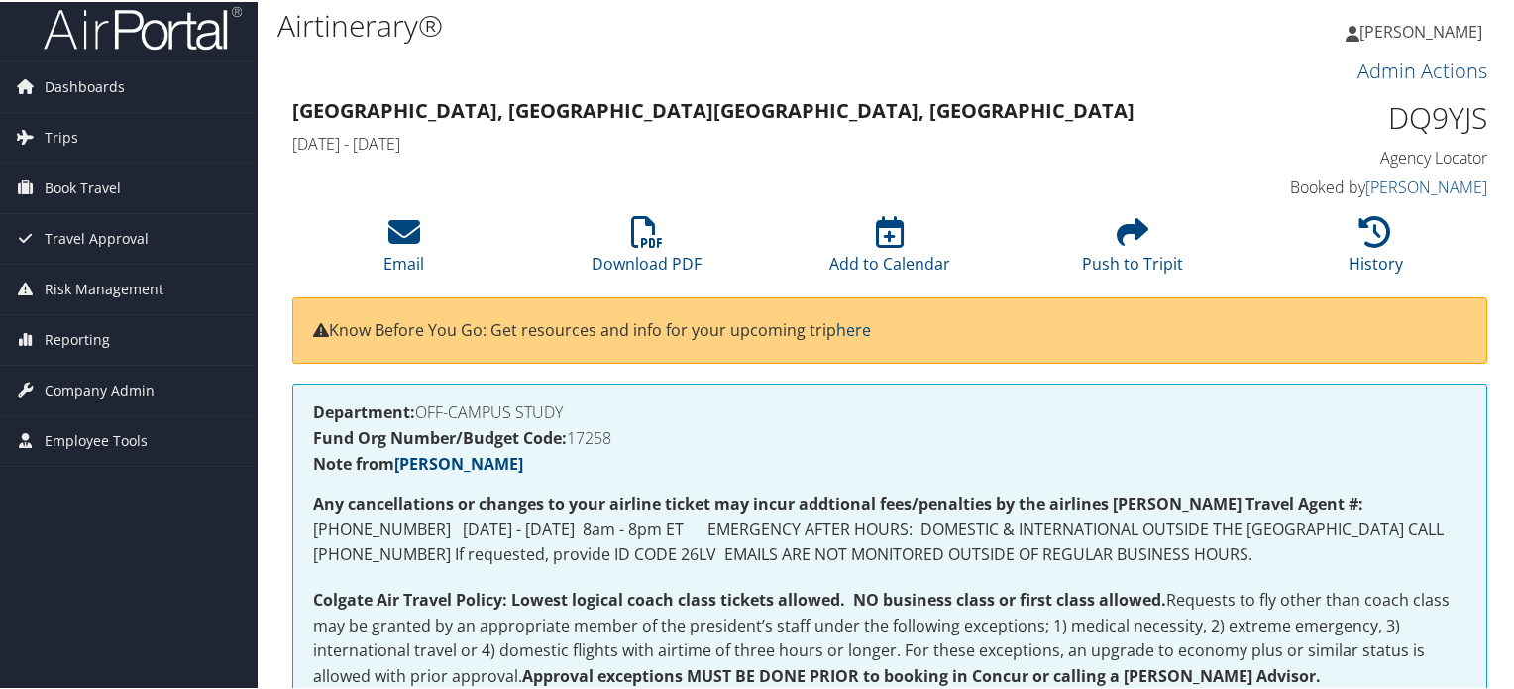
scroll to position [0, 0]
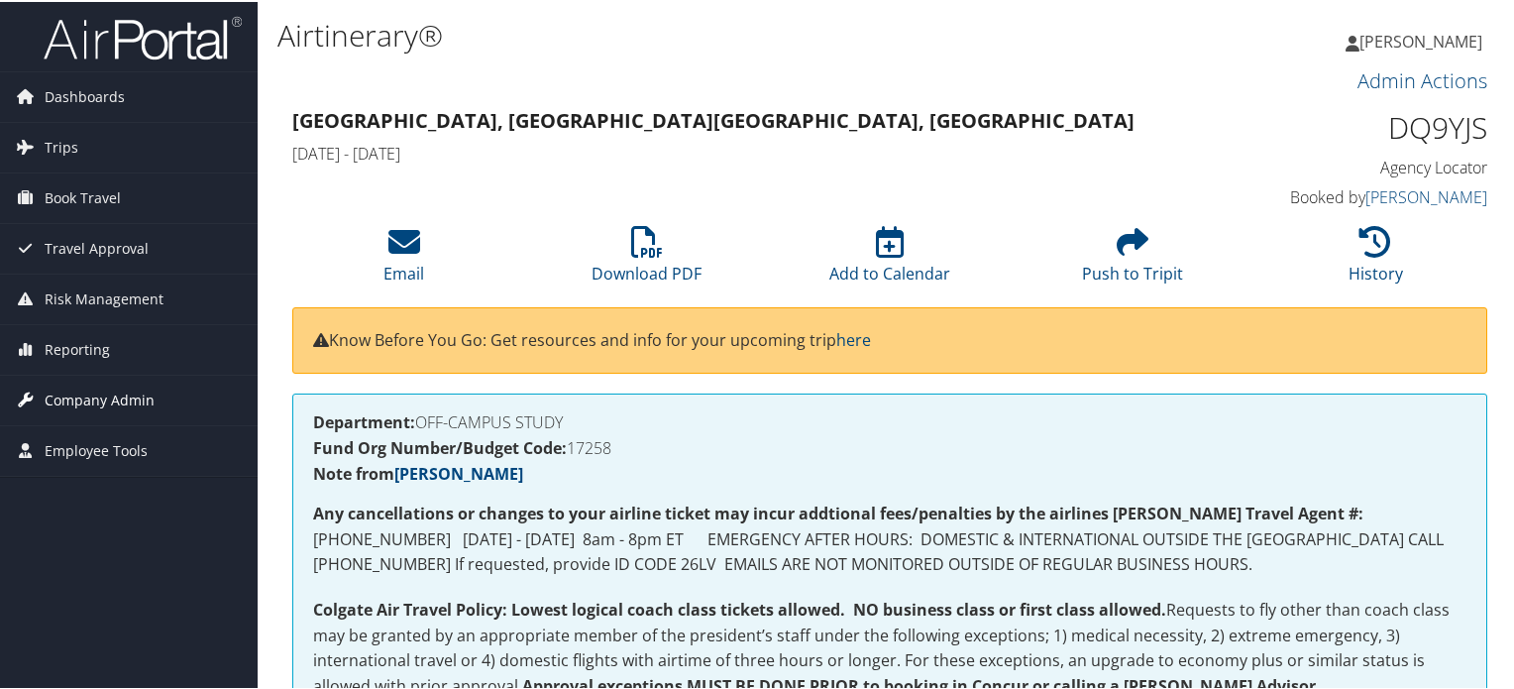
click at [105, 388] on span "Company Admin" at bounding box center [100, 398] width 110 height 50
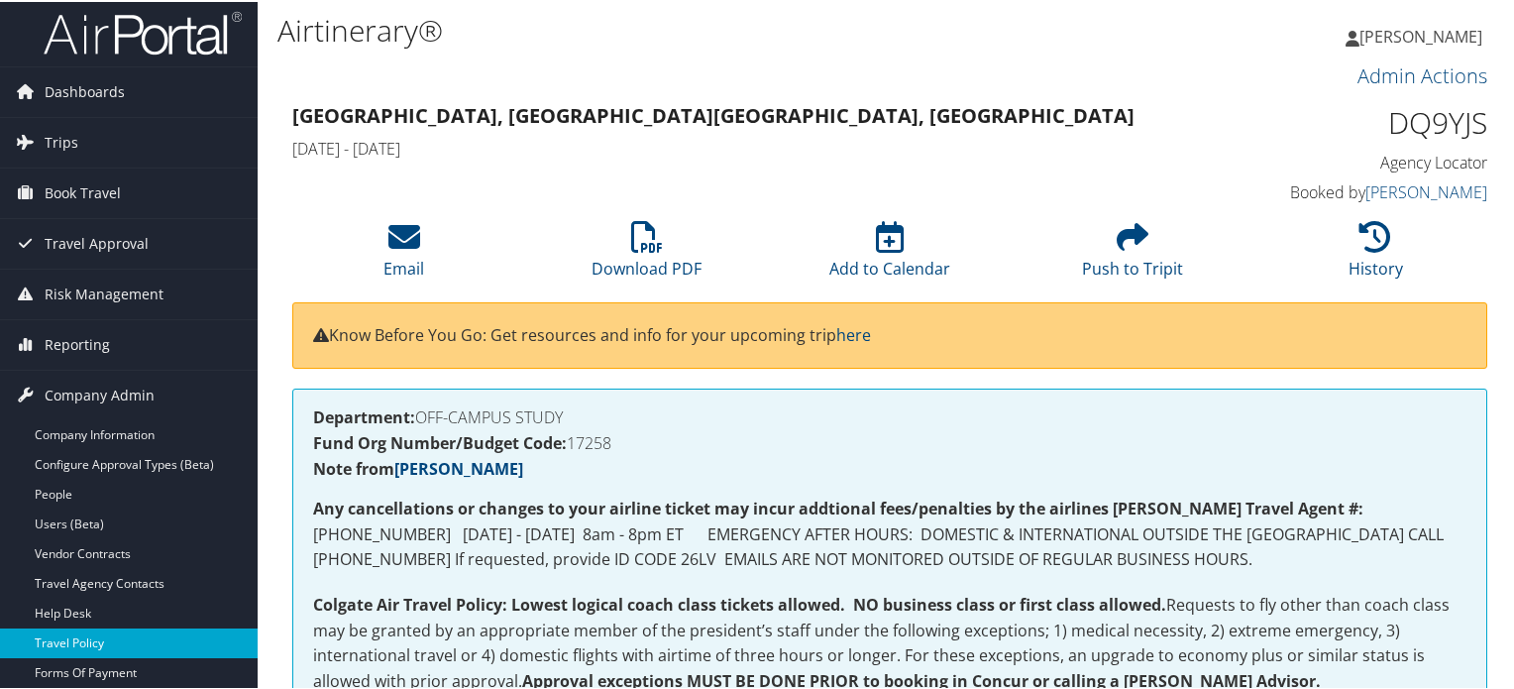
scroll to position [198, 0]
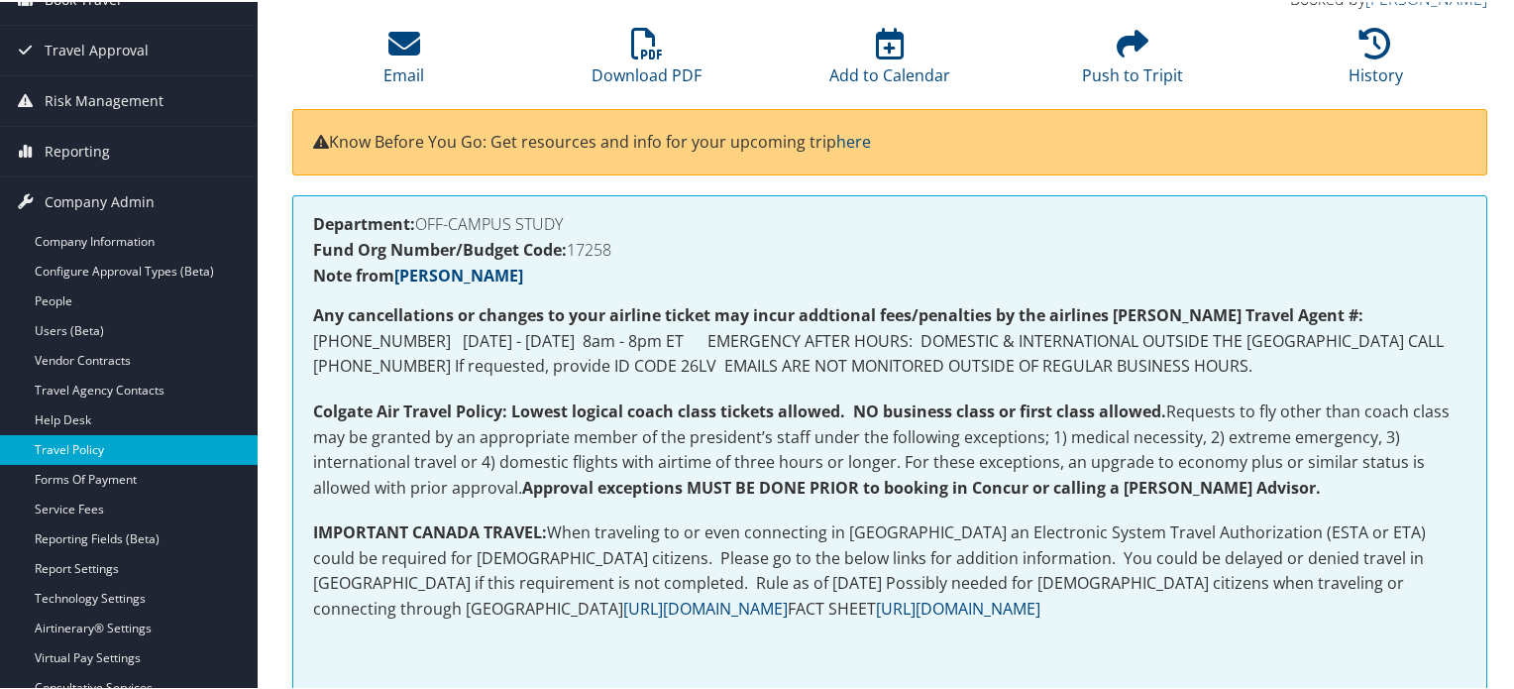
click at [100, 438] on link "Travel Policy" at bounding box center [129, 448] width 258 height 30
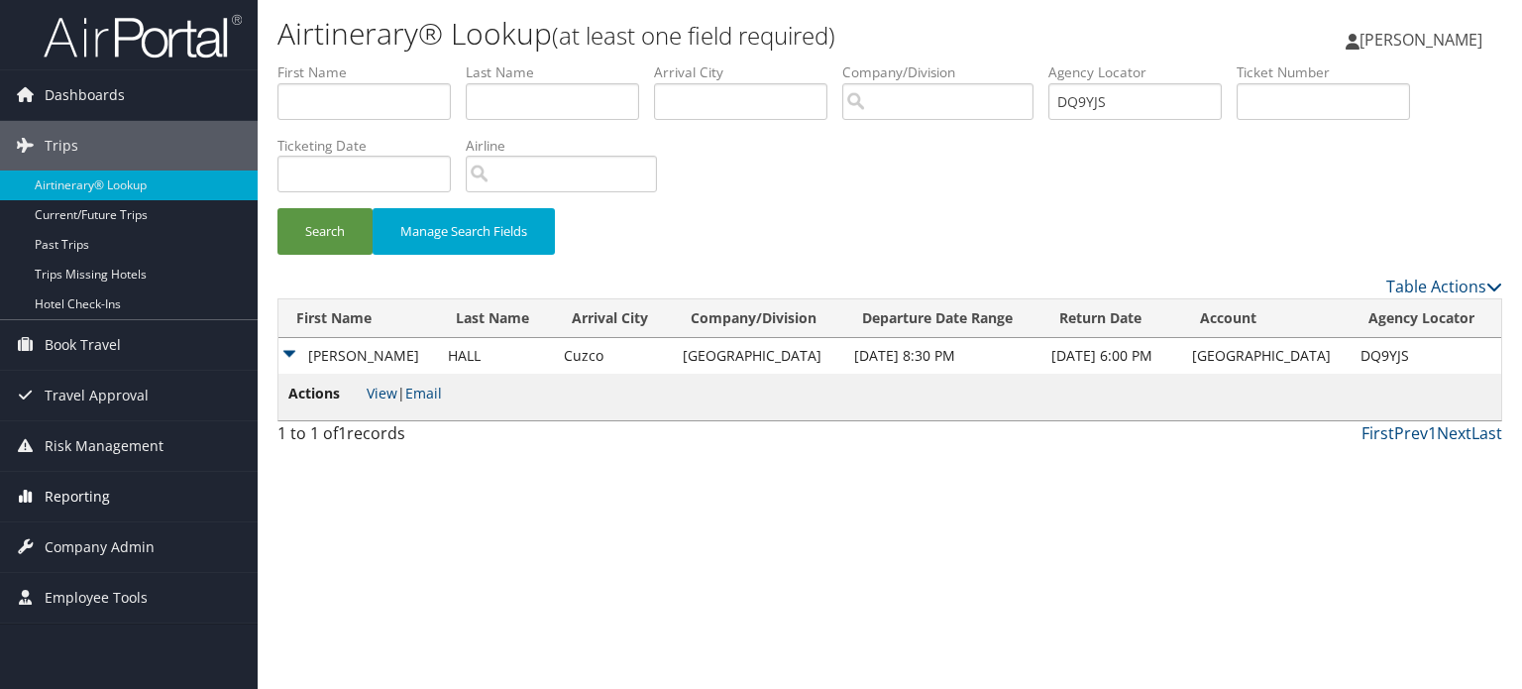
click at [63, 515] on span "Reporting" at bounding box center [77, 497] width 65 height 50
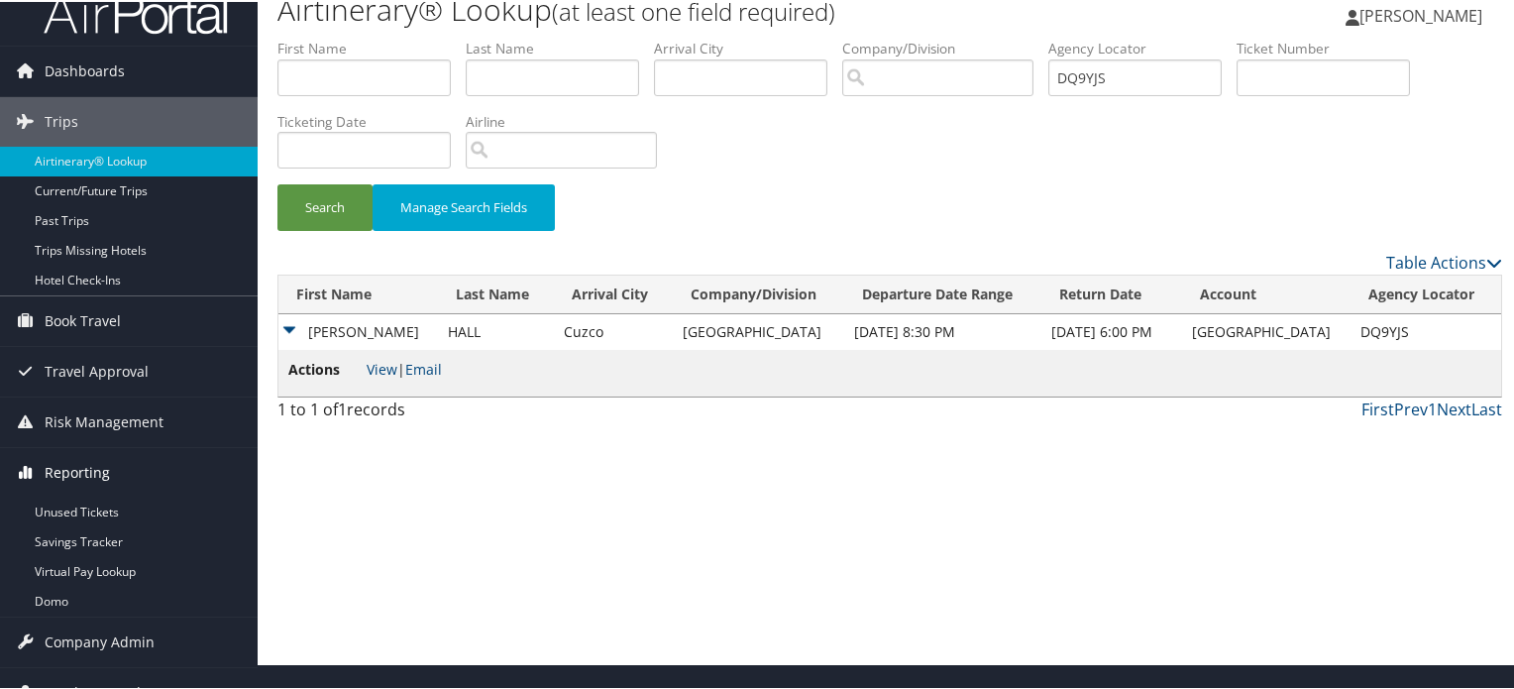
scroll to position [52, 0]
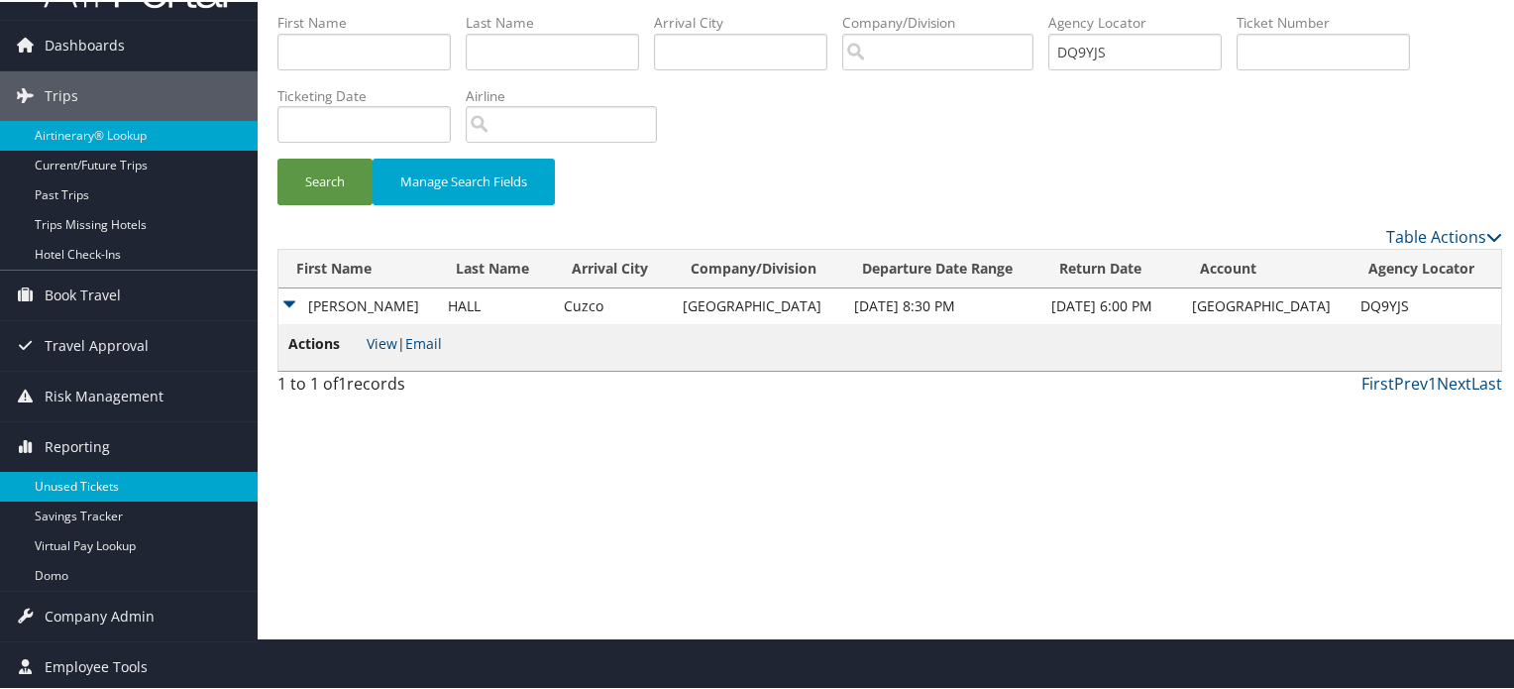
click at [95, 495] on link "Unused Tickets" at bounding box center [129, 485] width 258 height 30
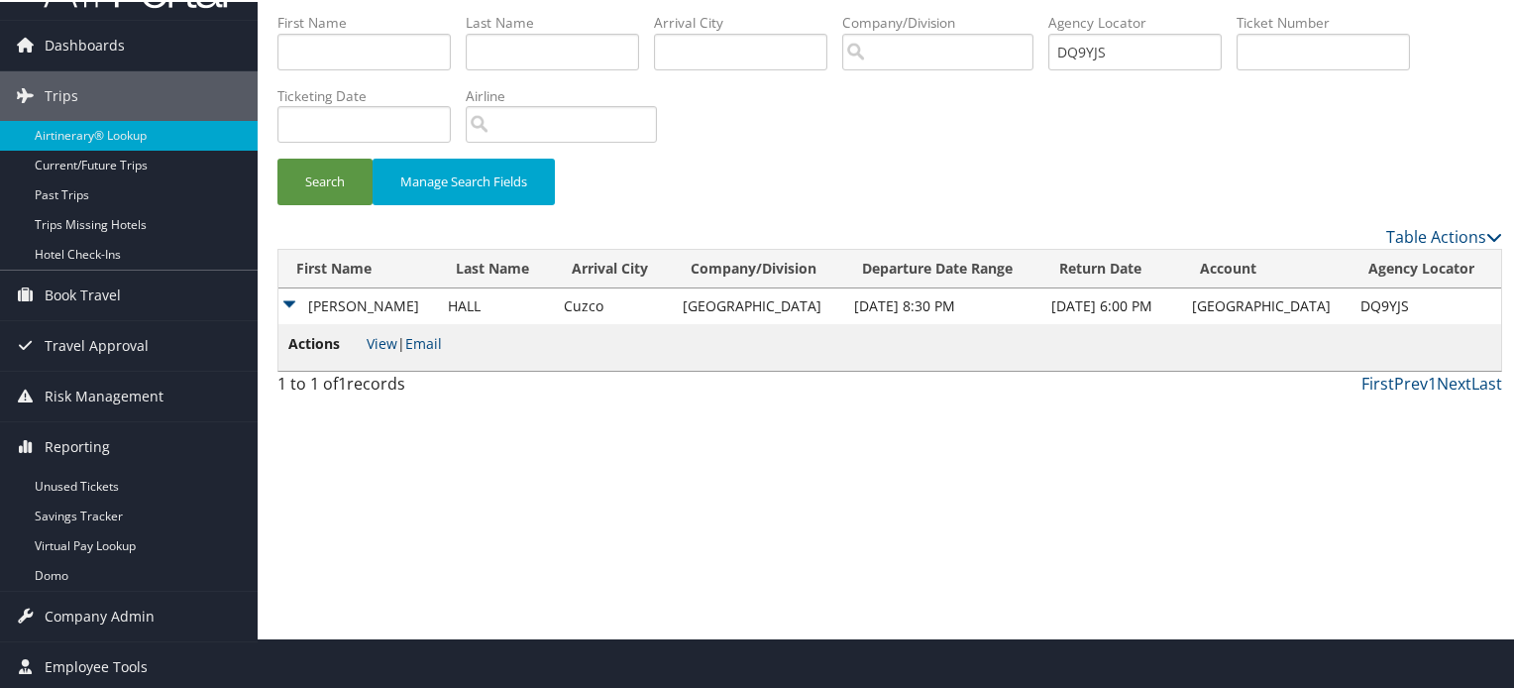
click at [793, 495] on div "Airtinerary® Lookup (at least one field required) Iqbal Ansari Iqbal Ansari My …" at bounding box center [890, 292] width 1264 height 689
